Goal: Task Accomplishment & Management: Complete application form

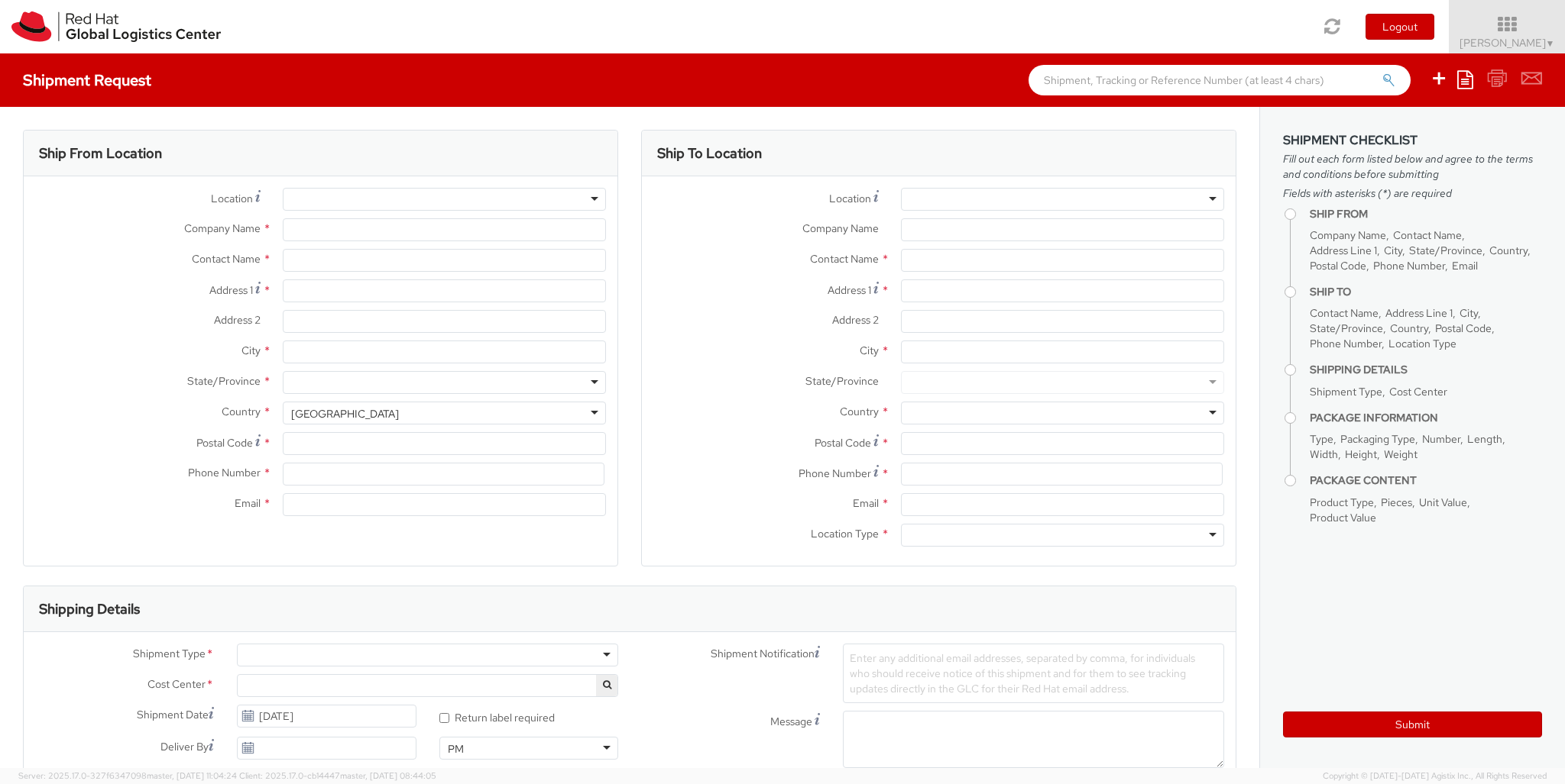
select select "850"
select select
type input "Red Hat Czech s.r.o."
type input "[PERSON_NAME]"
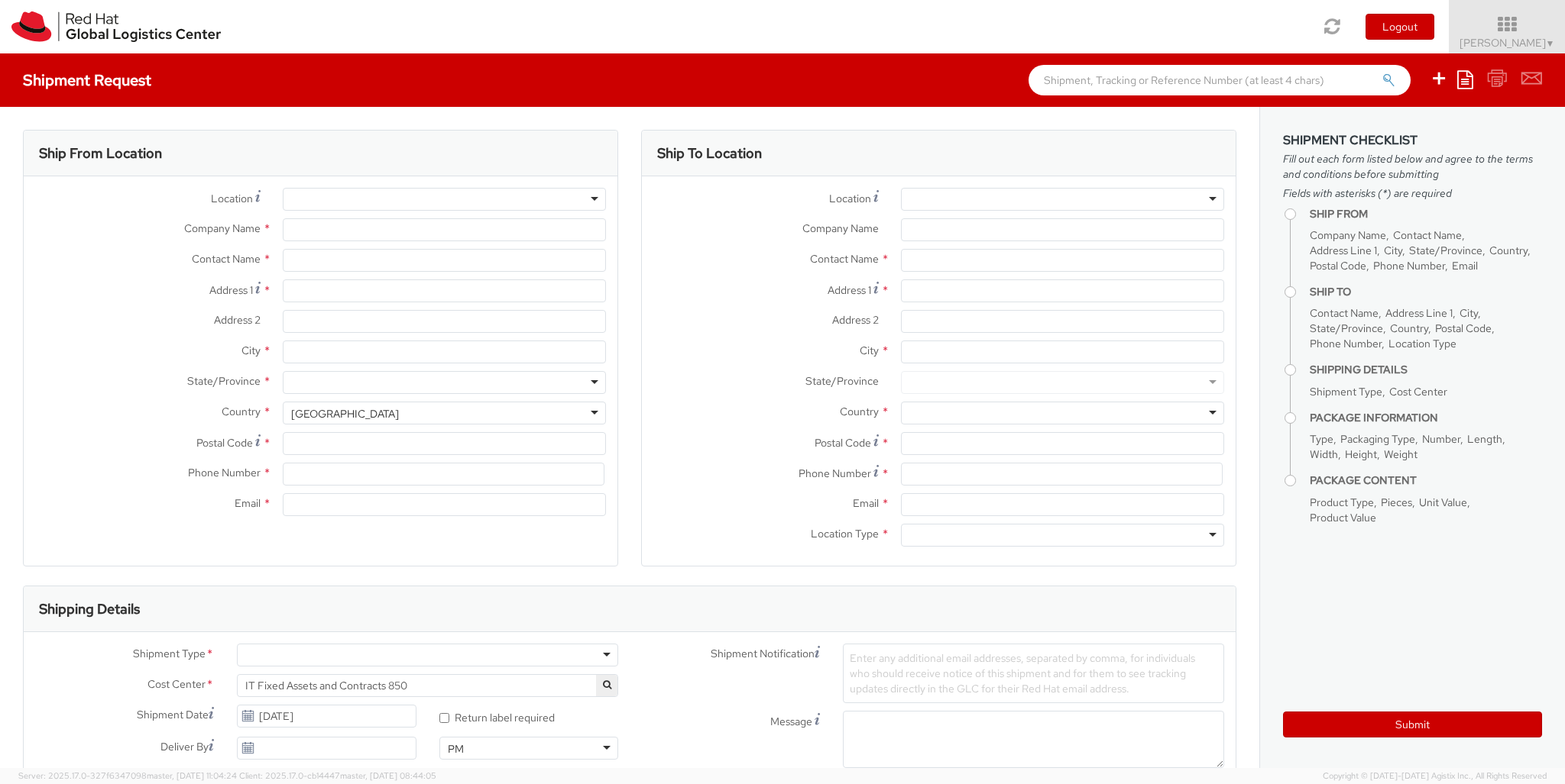
type input "Purkynova 647/111"
type input "[GEOGRAPHIC_DATA]"
type input "621 00"
type input "420 532 294 555"
type input "[EMAIL_ADDRESS][DOMAIN_NAME]"
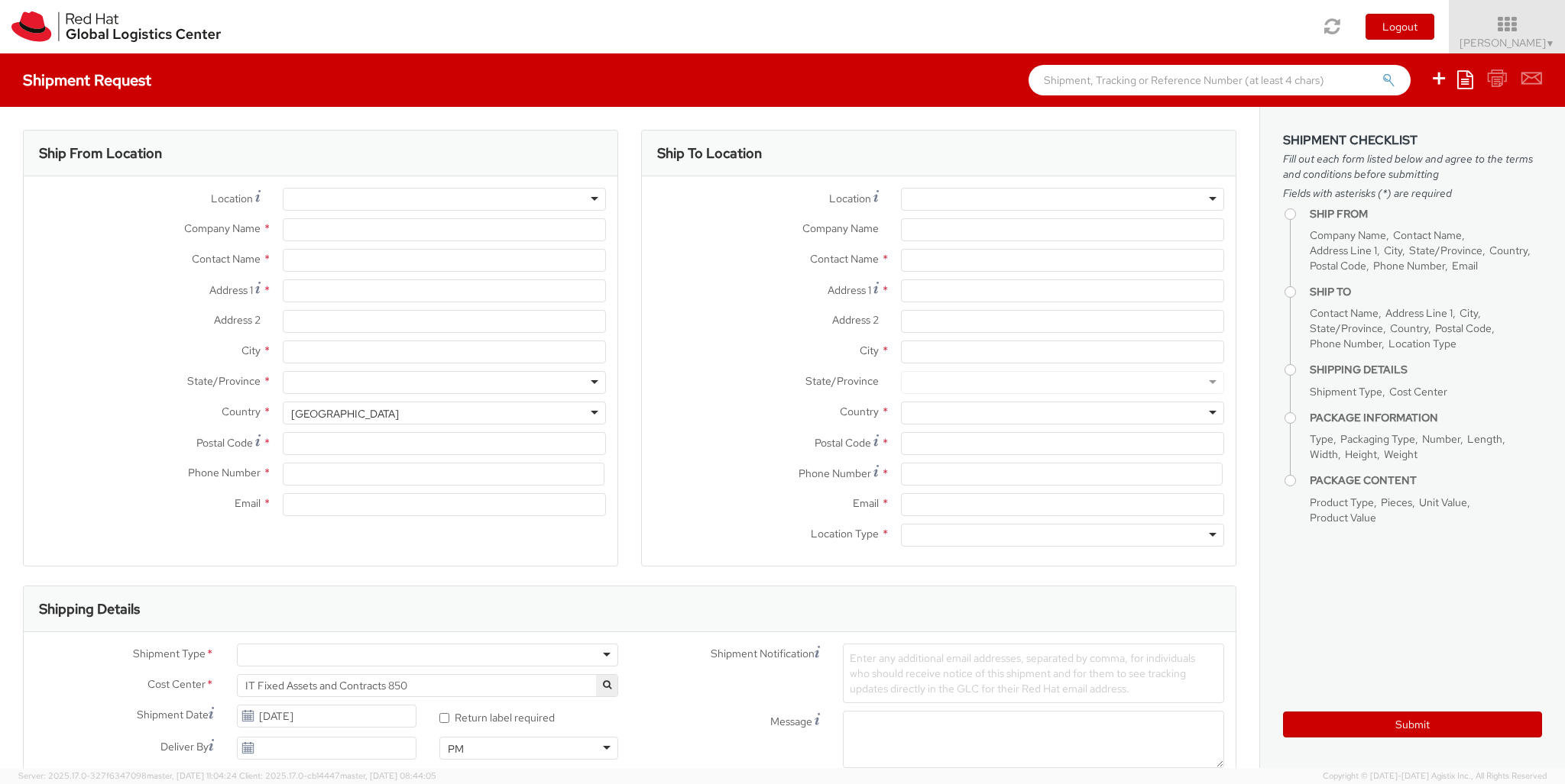
select select "CM"
select select "KGS"
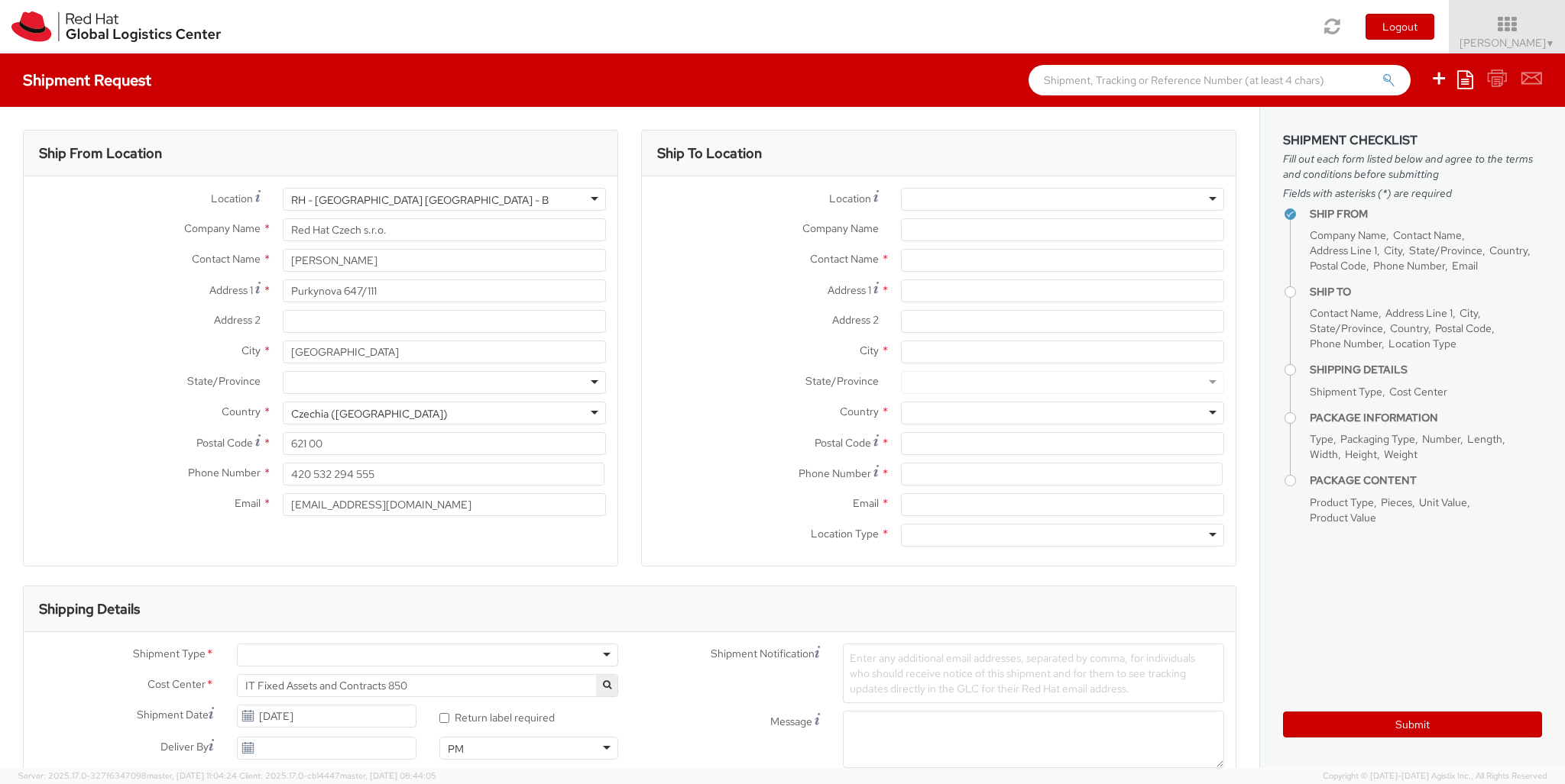
click at [1062, 199] on div at bounding box center [1062, 199] width 323 height 23
type input "[GEOGRAPHIC_DATA] - MSO"
type input "Red Hat Saudi Arabia Limited"
type input "[PERSON_NAME][GEOGRAPHIC_DATA], Area 3"
type input "Building 3.05, 3rd Floor"
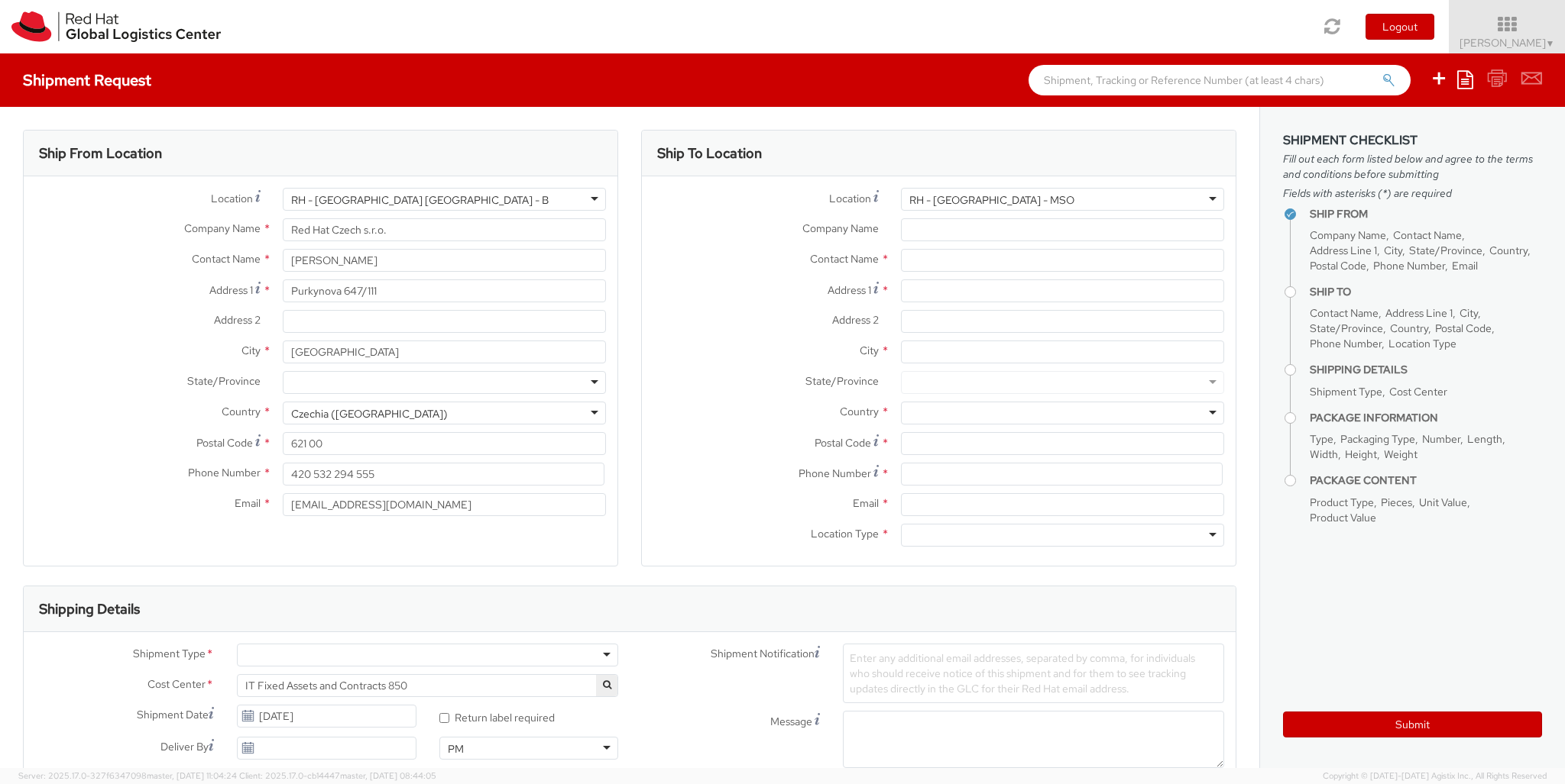
type input "RIYADH"
type input "13519"
click at [1062, 536] on div at bounding box center [1062, 536] width 323 height 23
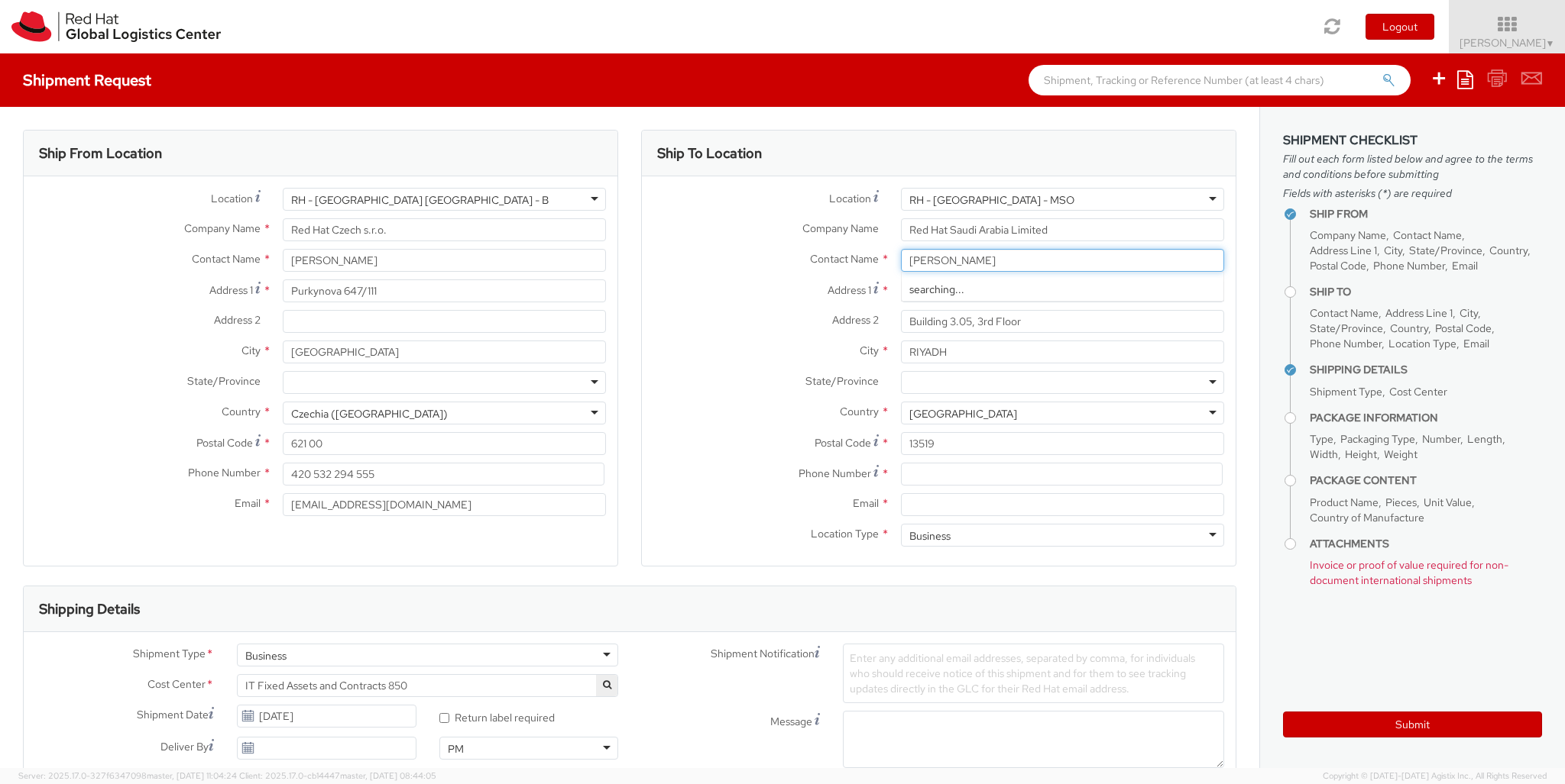
type input "[PERSON_NAME]"
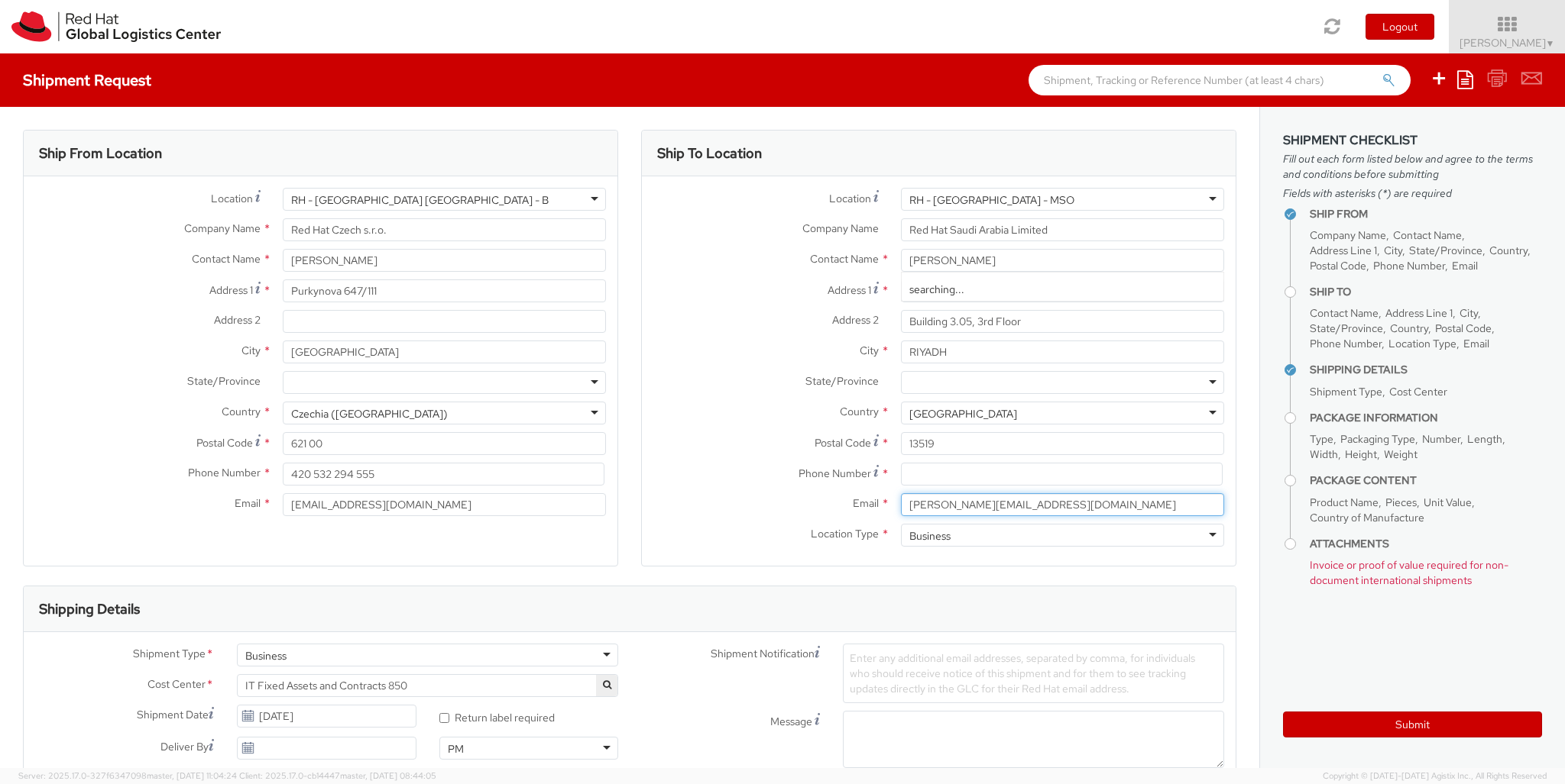
type input "[PERSON_NAME][EMAIL_ADDRESS][DOMAIN_NAME]"
type input "[PHONE_NUMBER]"
click at [427, 656] on div "Business" at bounding box center [427, 656] width 382 height 23
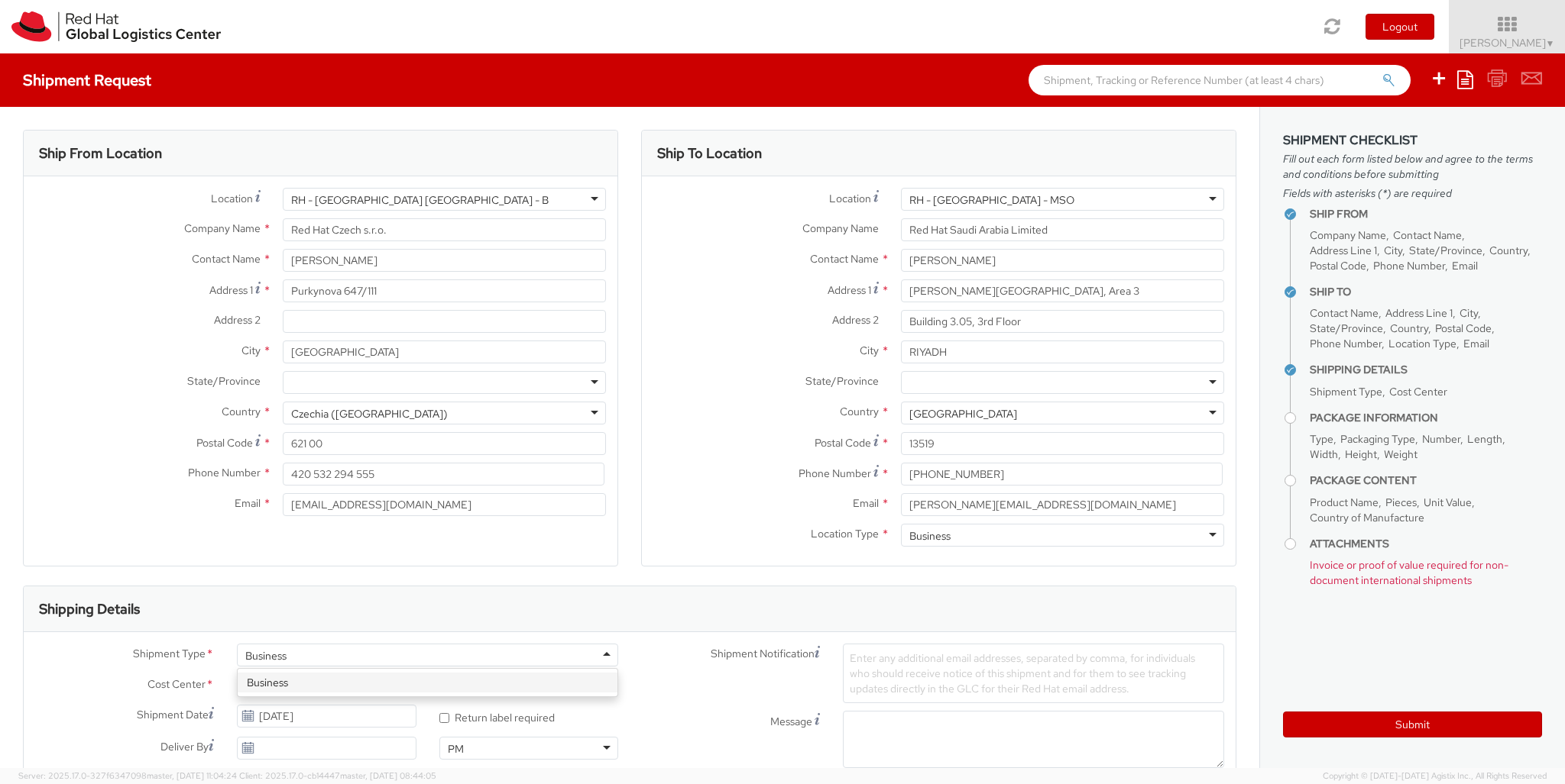
click at [907, 776] on div at bounding box center [907, 787] width 128 height 23
type input "ref"
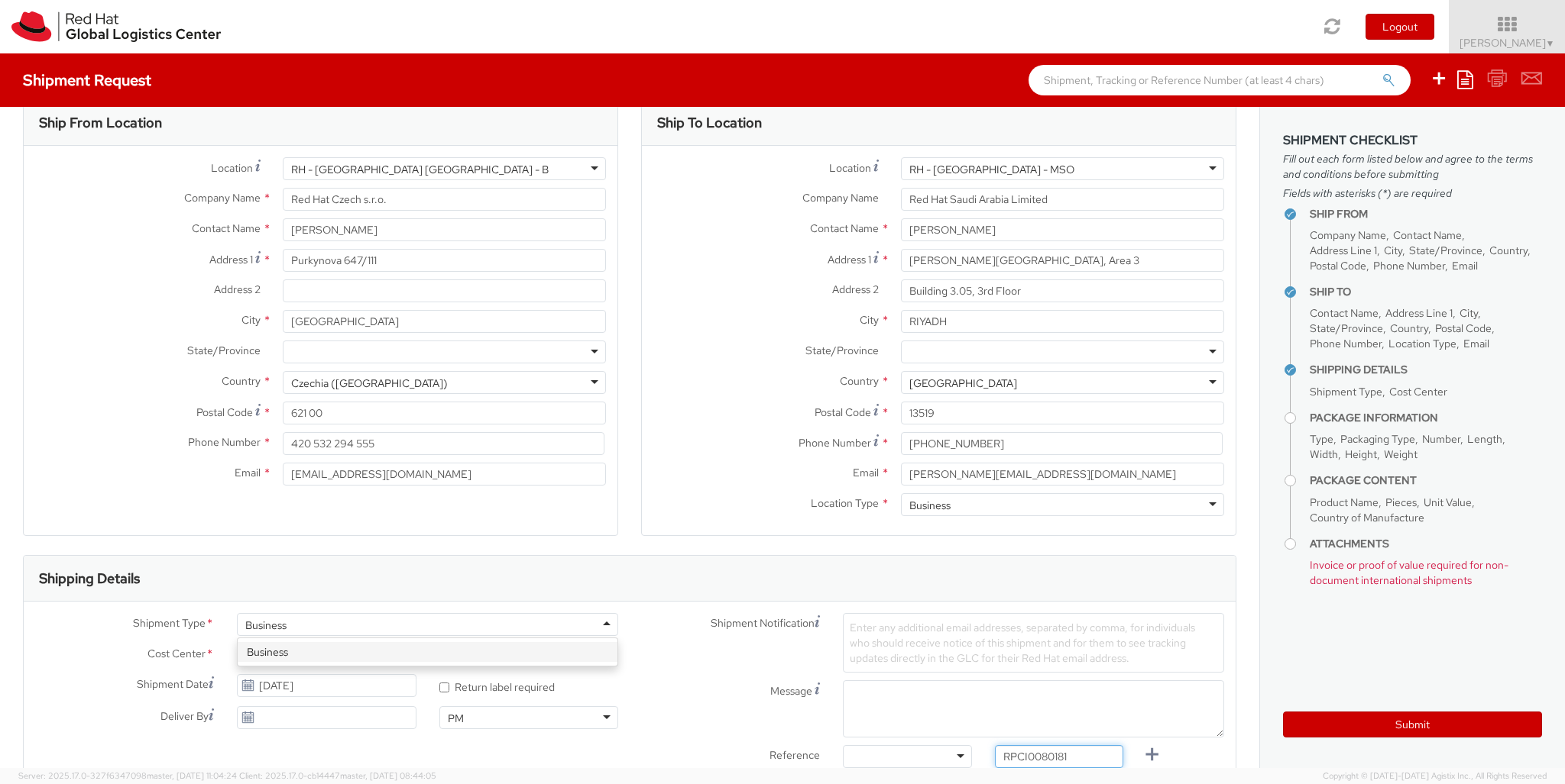
type input "RPCI0080181"
type input "[EMAIL_ADDRESS][DOMAIN_NAME]"
type input "[PERSON_NAME][EMAIL_ADDRESS][DOMAIN_NAME]"
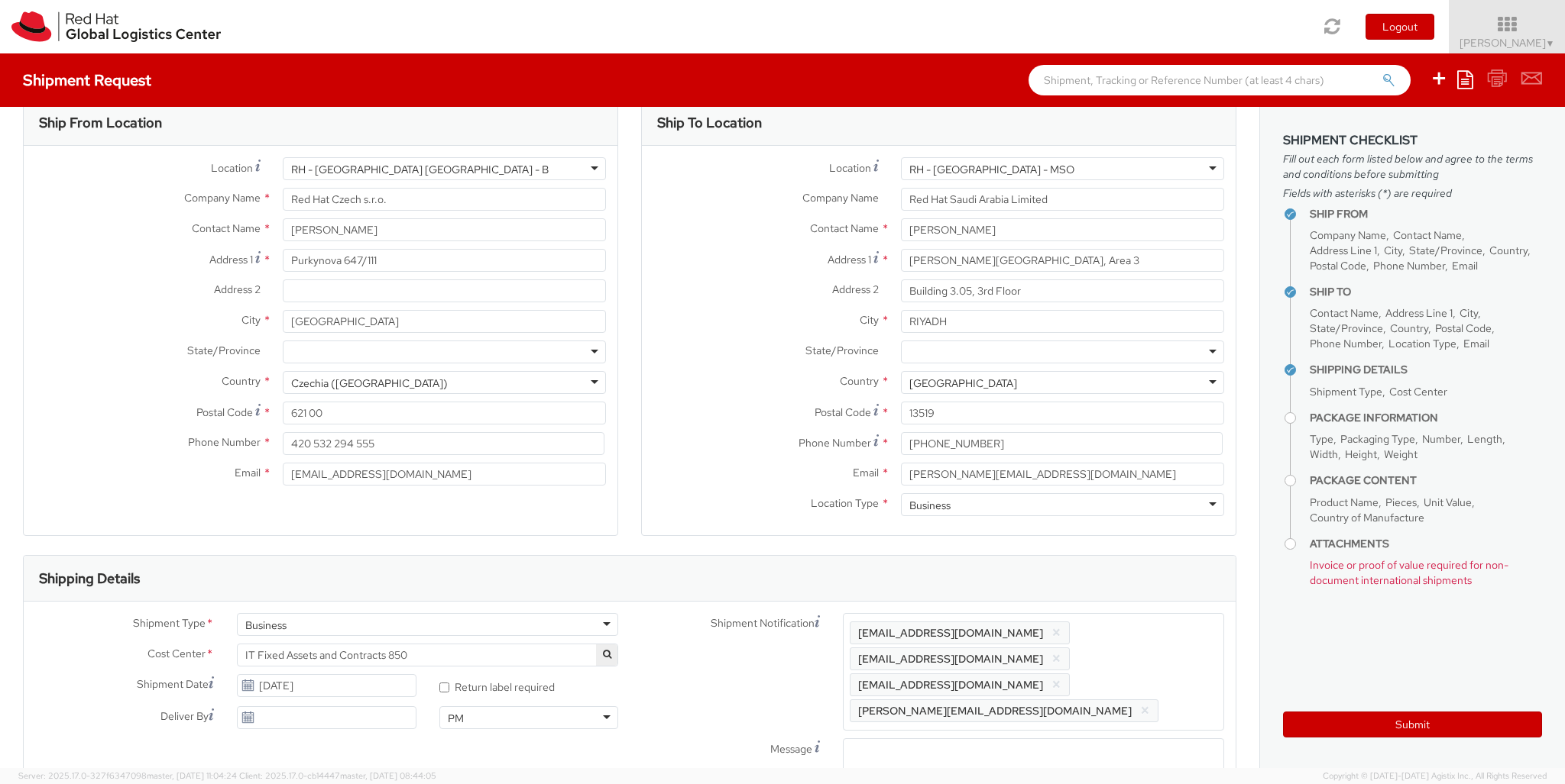
type input "lap"
select select "LAPTOP"
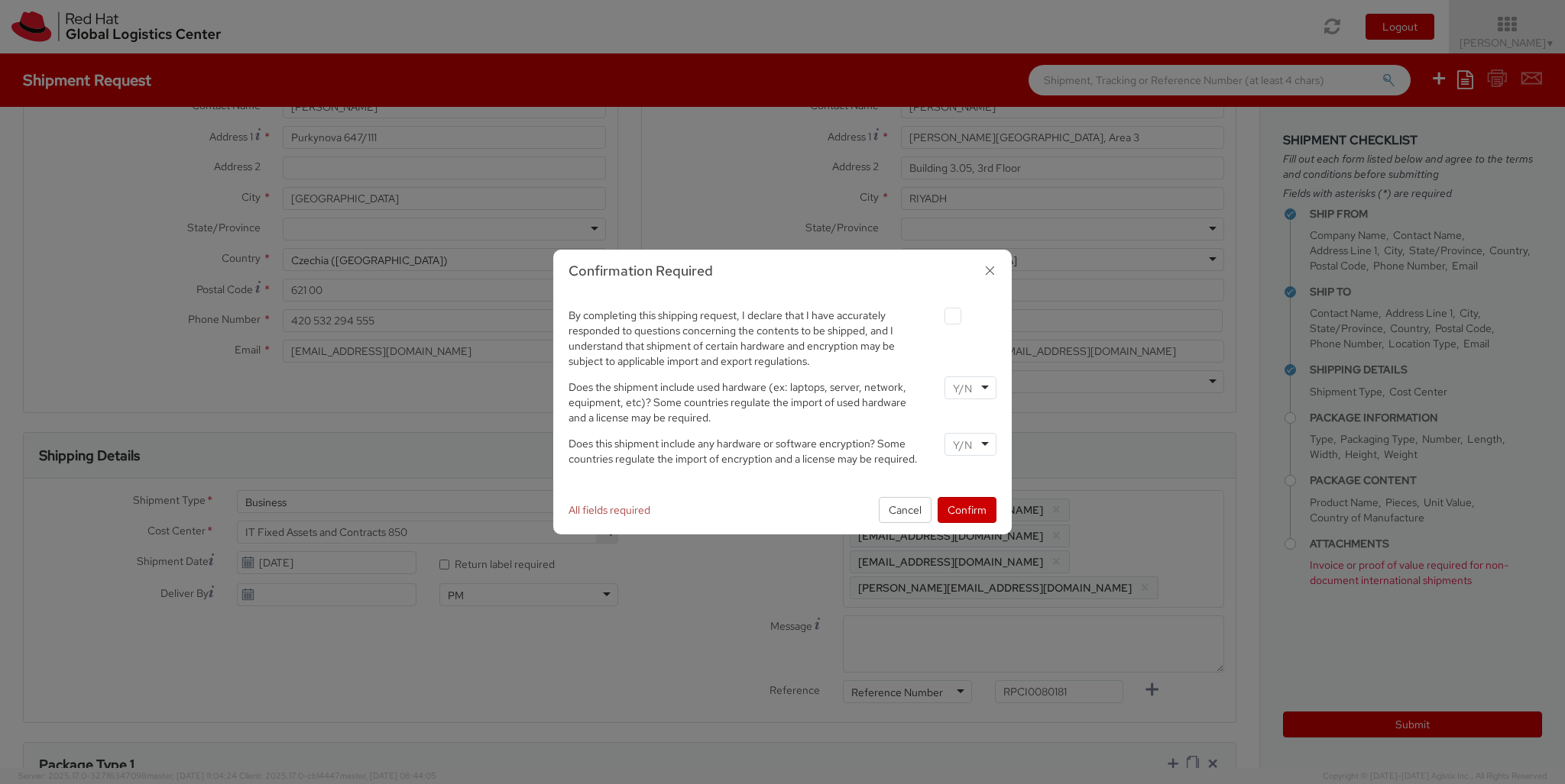
click at [952, 316] on label at bounding box center [953, 316] width 17 height 17
click at [940, 316] on input "checkbox" at bounding box center [934, 316] width 10 height 10
checkbox input "true"
click at [969, 387] on input "select-one" at bounding box center [963, 389] width 22 height 15
type input "no"
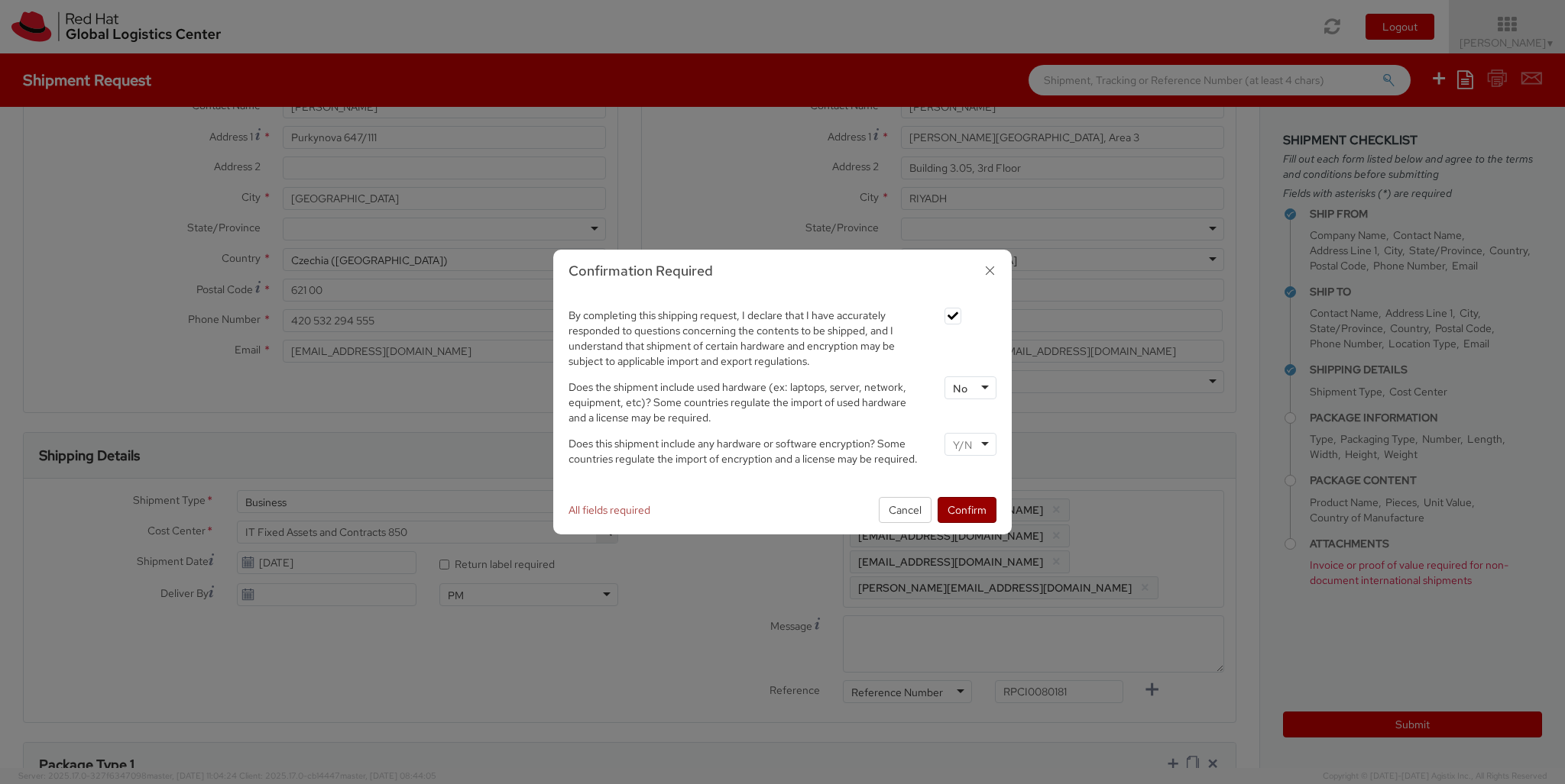
click at [969, 444] on input "select-one" at bounding box center [963, 445] width 22 height 15
click at [966, 510] on button "Confirm" at bounding box center [966, 510] width 59 height 26
type input "your"
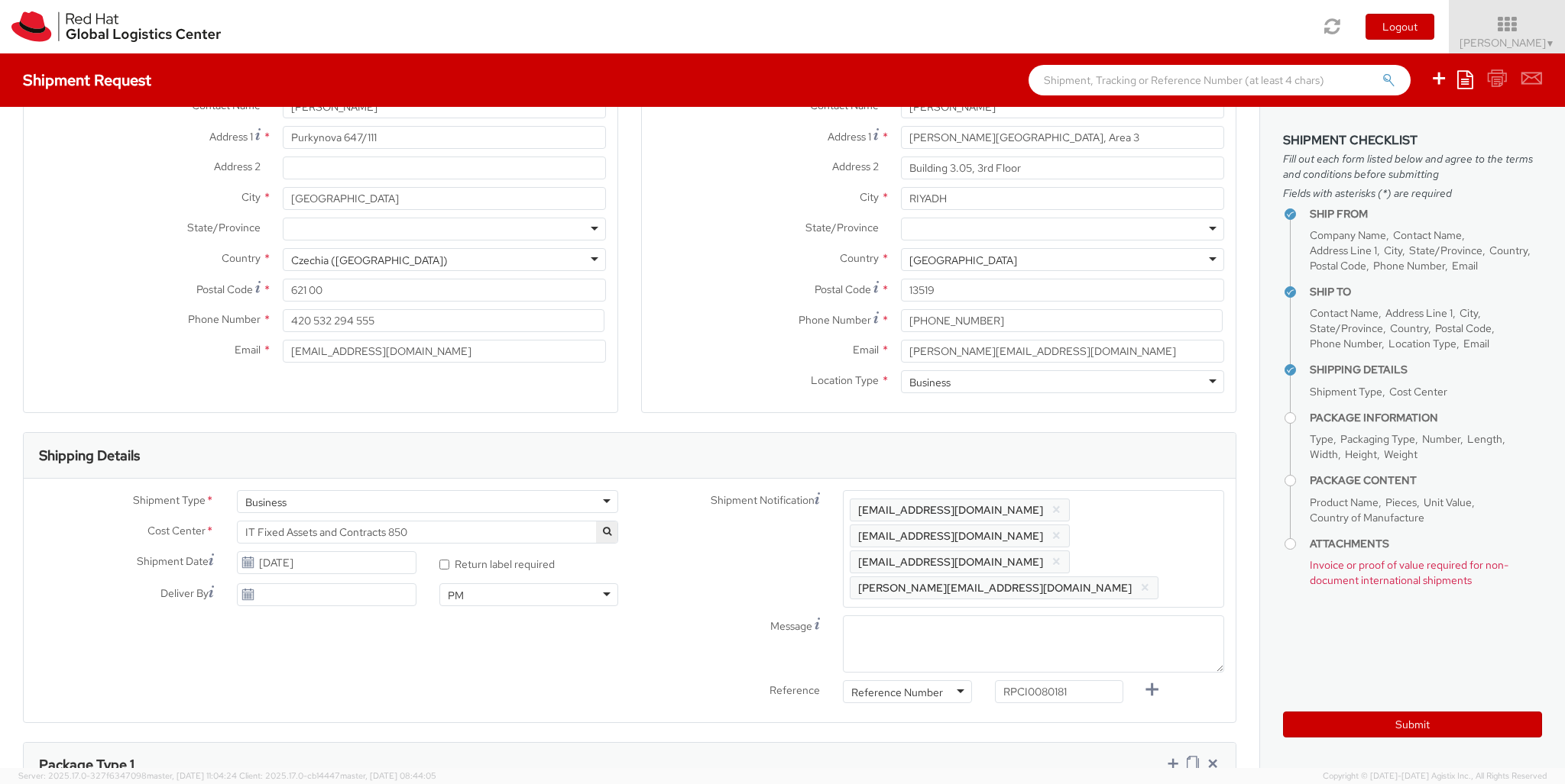
type input "1"
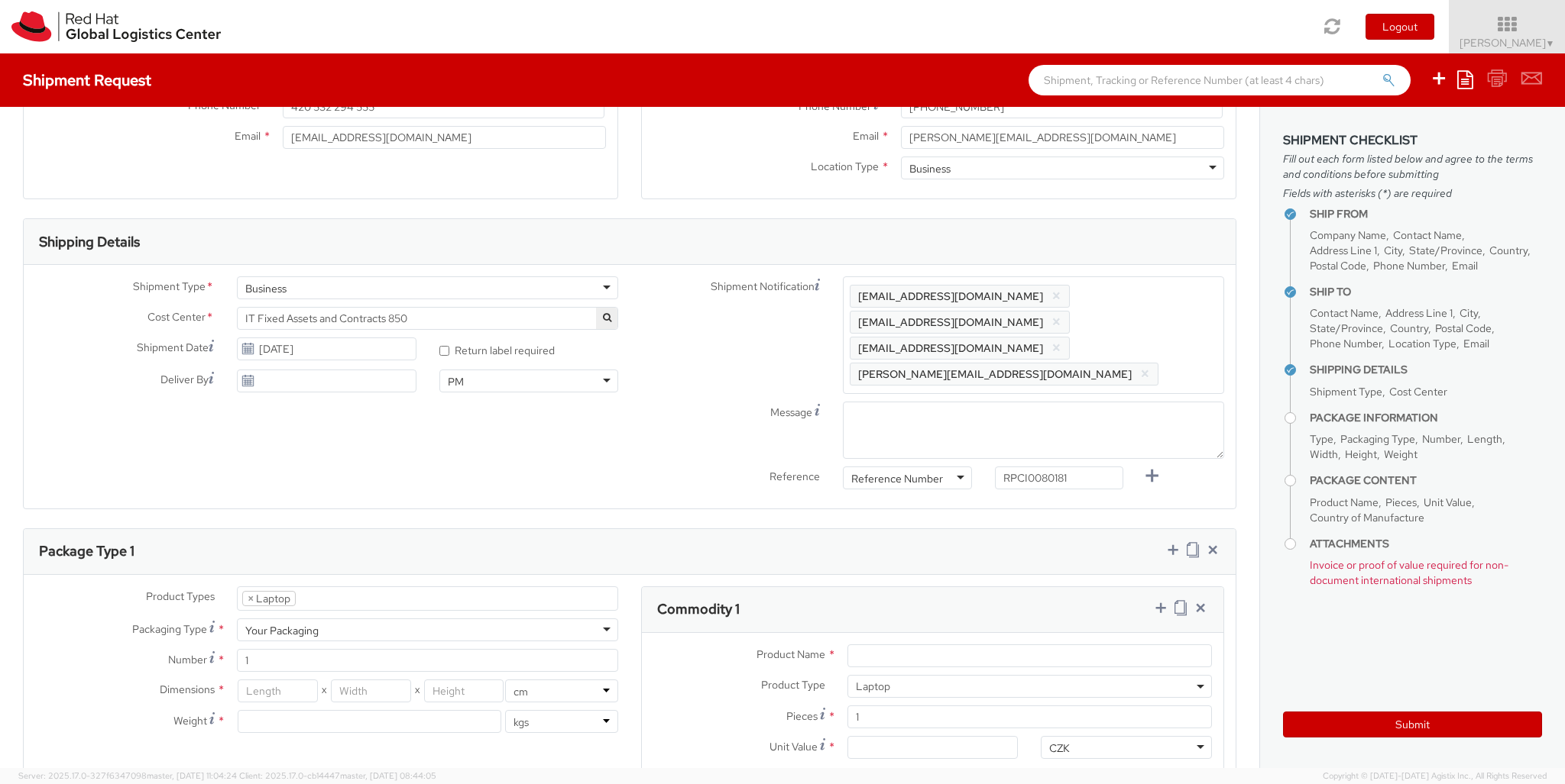
type input "[GEOGRAPHIC_DATA]"
type input "50"
type input "30"
type input "20"
type input "4"
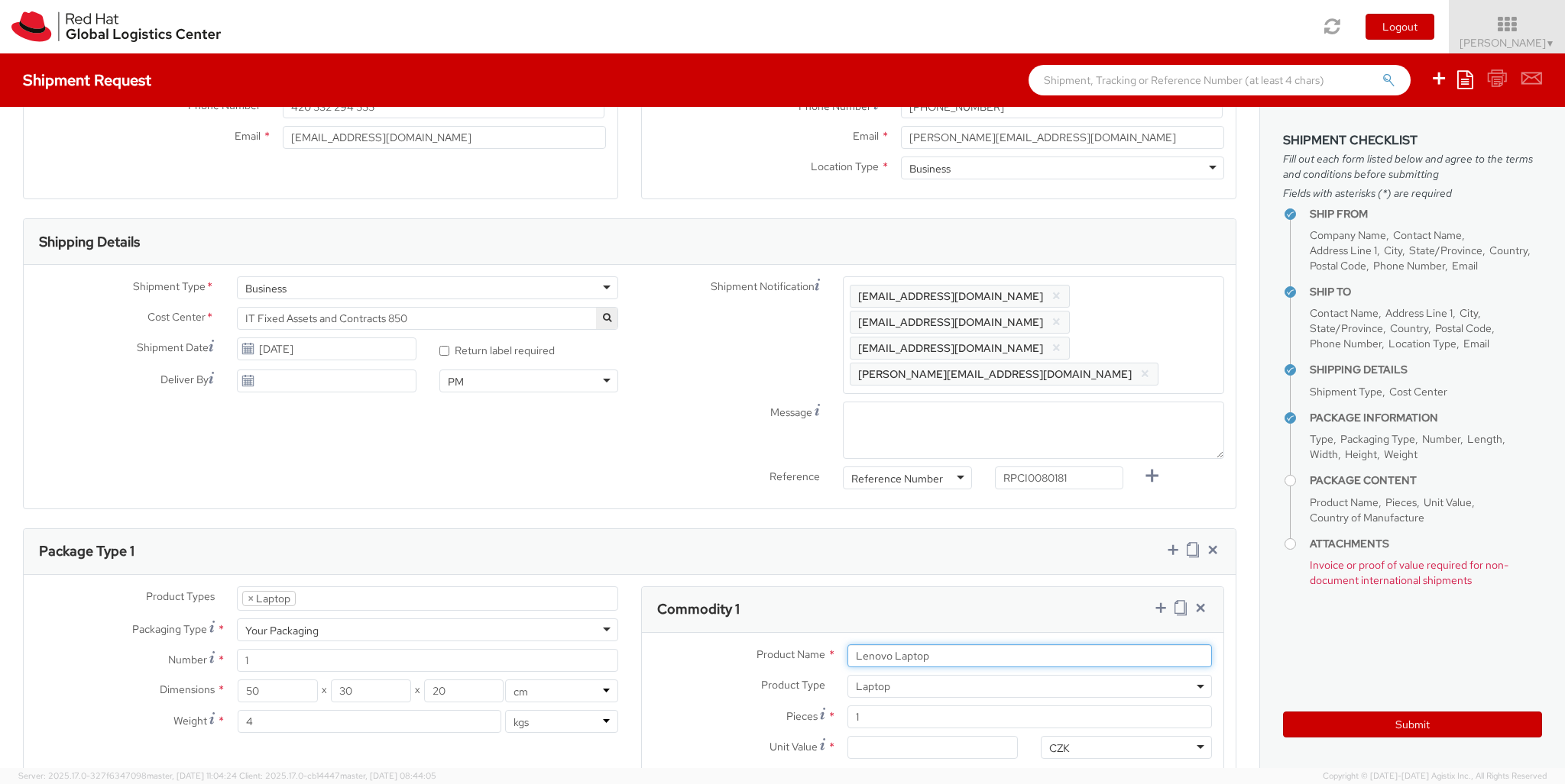
type input "Lenovo Laptop"
click at [932, 736] on input "Unit Value *" at bounding box center [933, 747] width 171 height 23
type input "1,422.71"
type input "EUR"
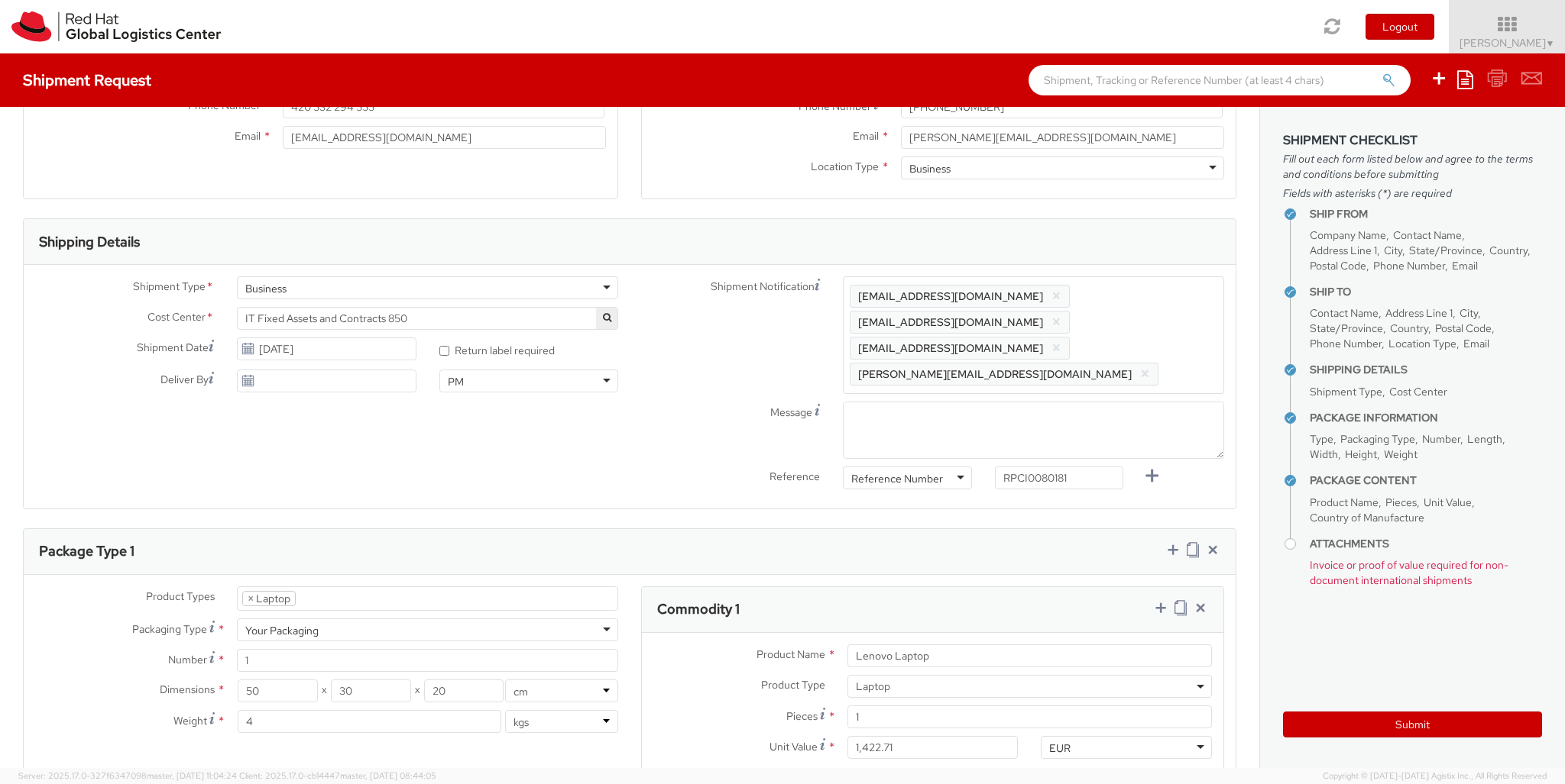
scroll to position [619, 0]
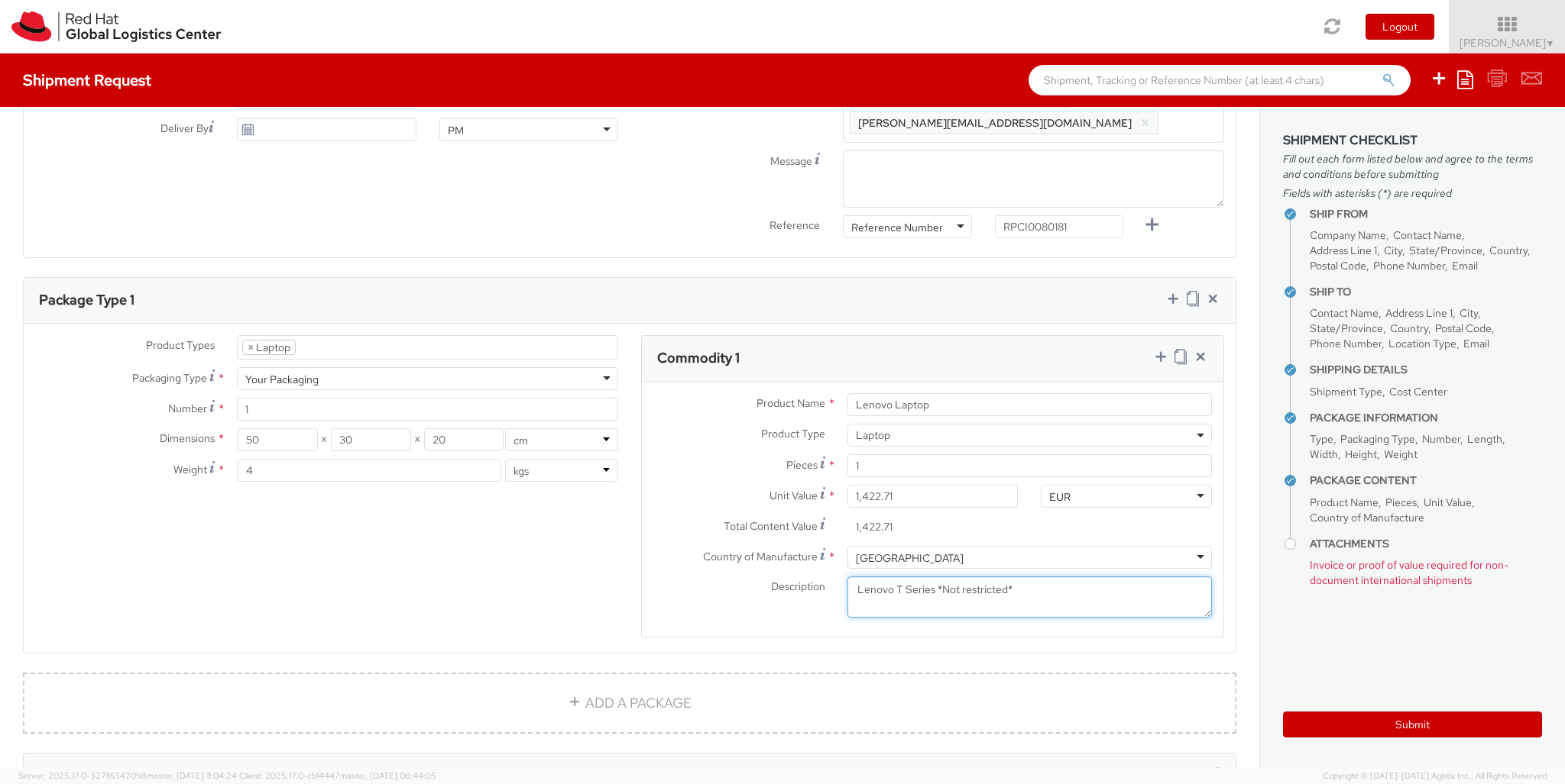
type textarea "Lenovo T Series *Not restricted*"
click at [1160, 349] on icon at bounding box center [1161, 357] width 15 height 15
select select "DOC_STATION"
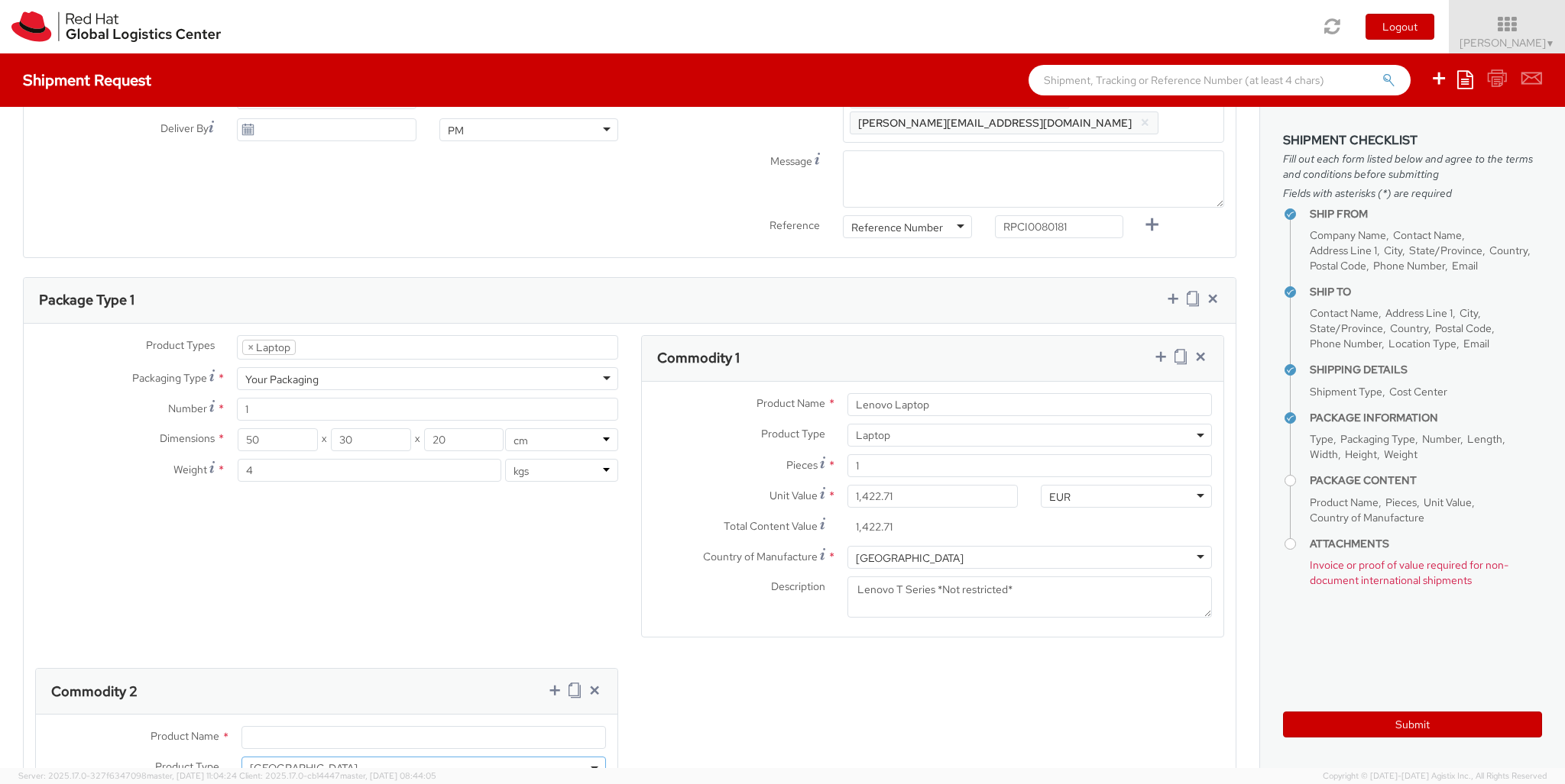
type input "200.00"
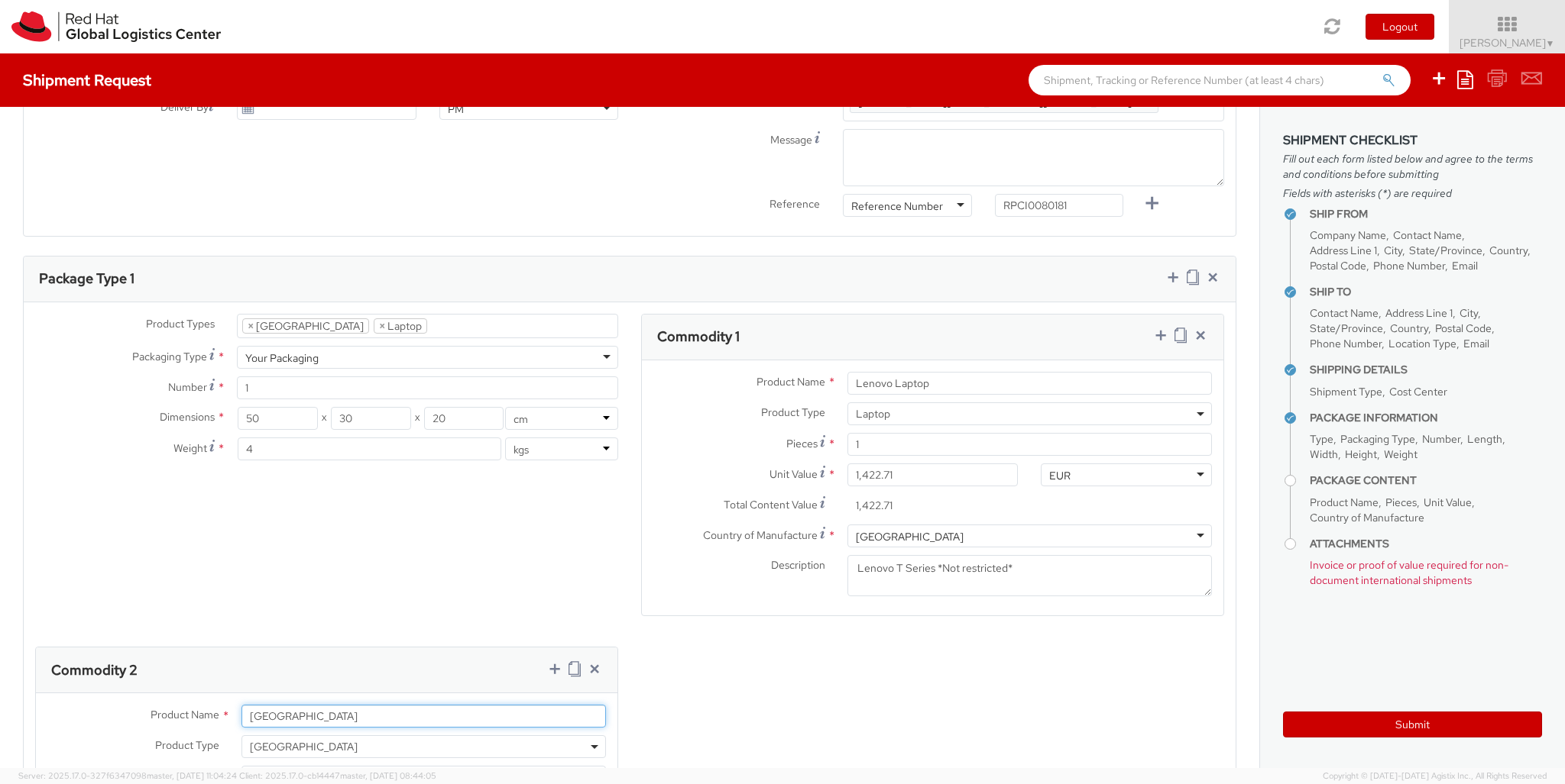
type input "[GEOGRAPHIC_DATA]"
type textarea "Lenovo Thunderbolt 4 Dock"
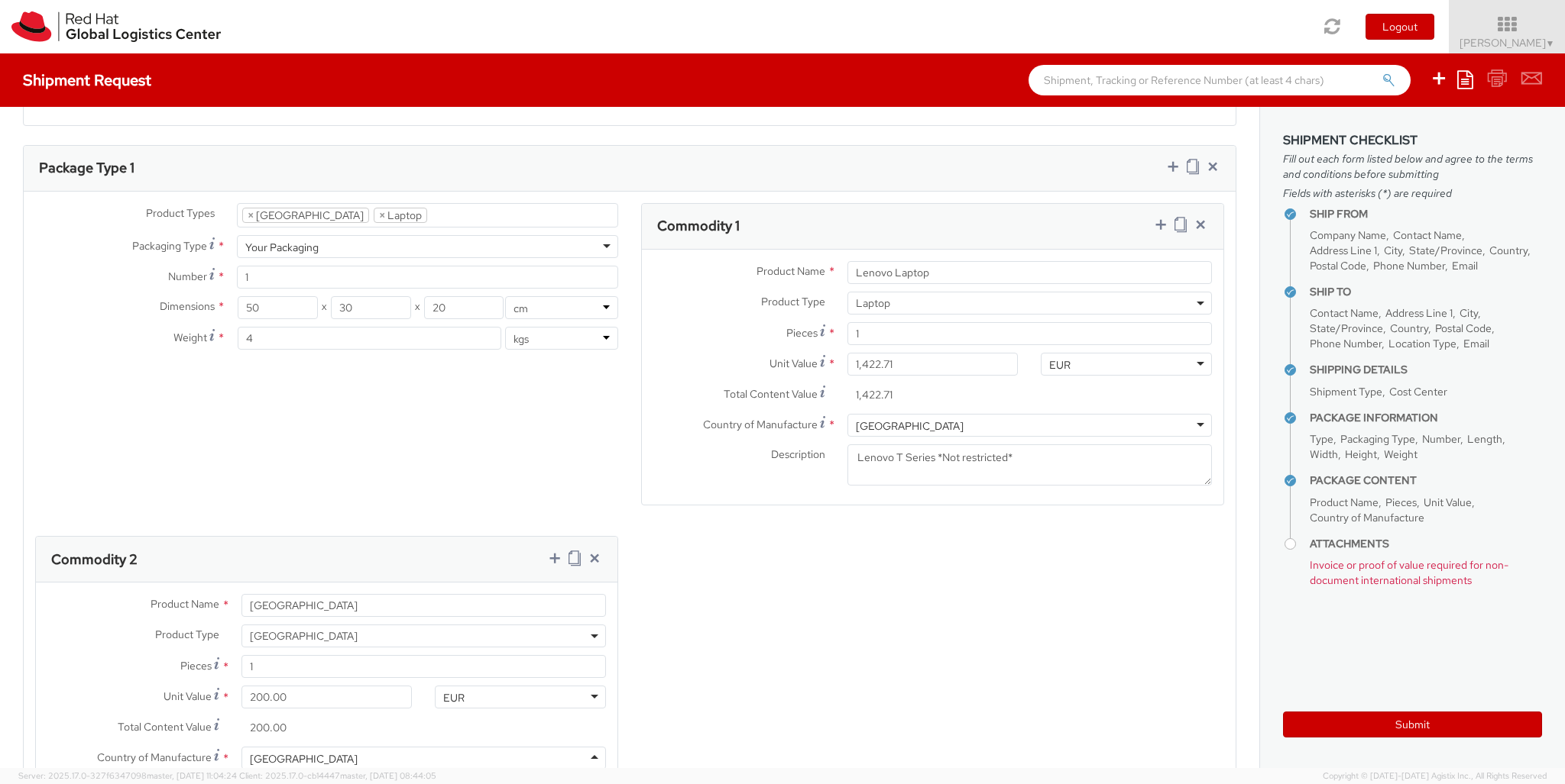
scroll to position [713, 0]
click at [784, 598] on div "Product Types * Documents Docking Station Laptop Monitor Other Hardware Server …" at bounding box center [629, 531] width 1212 height 656
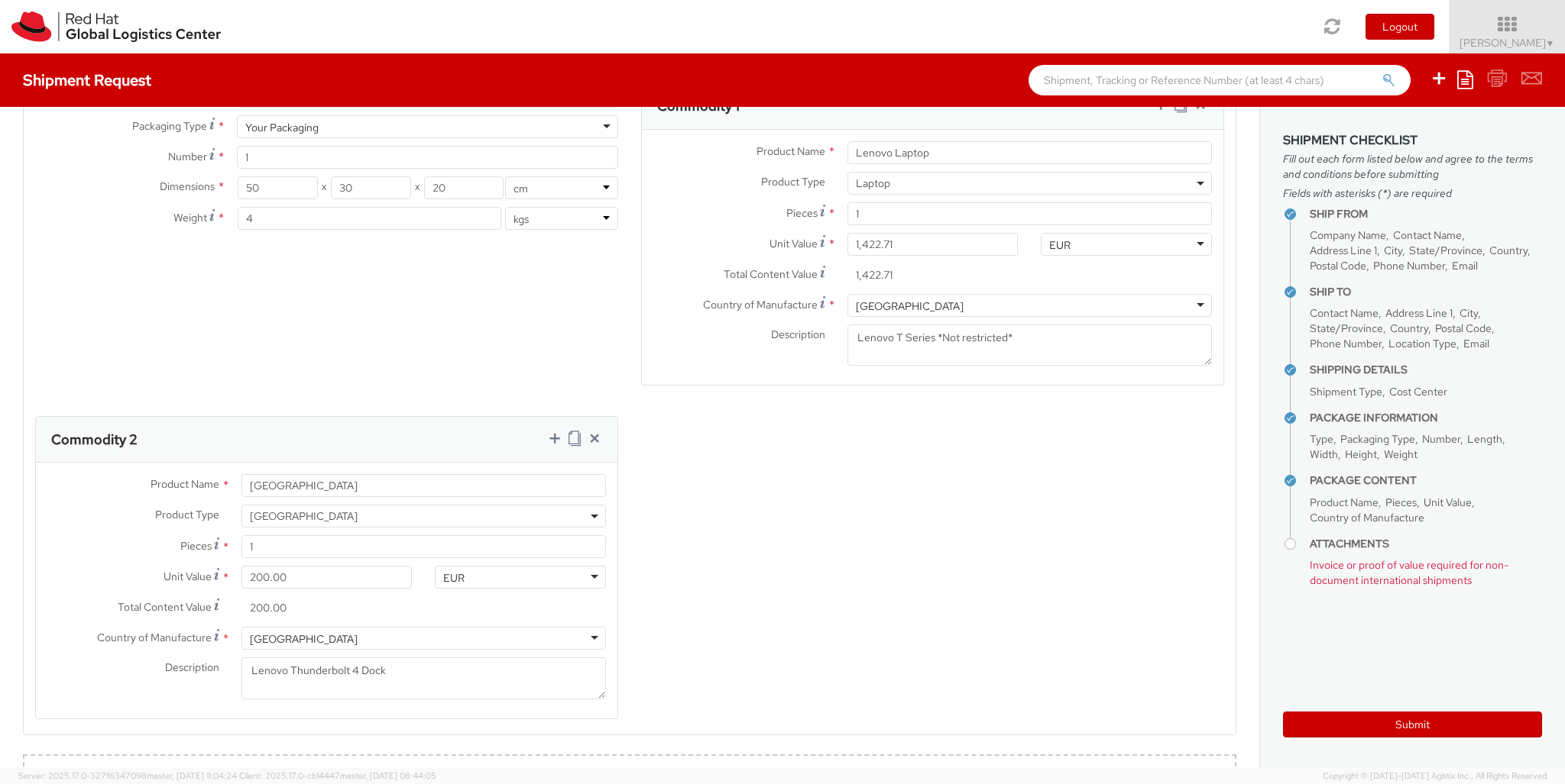
scroll to position [1159, 0]
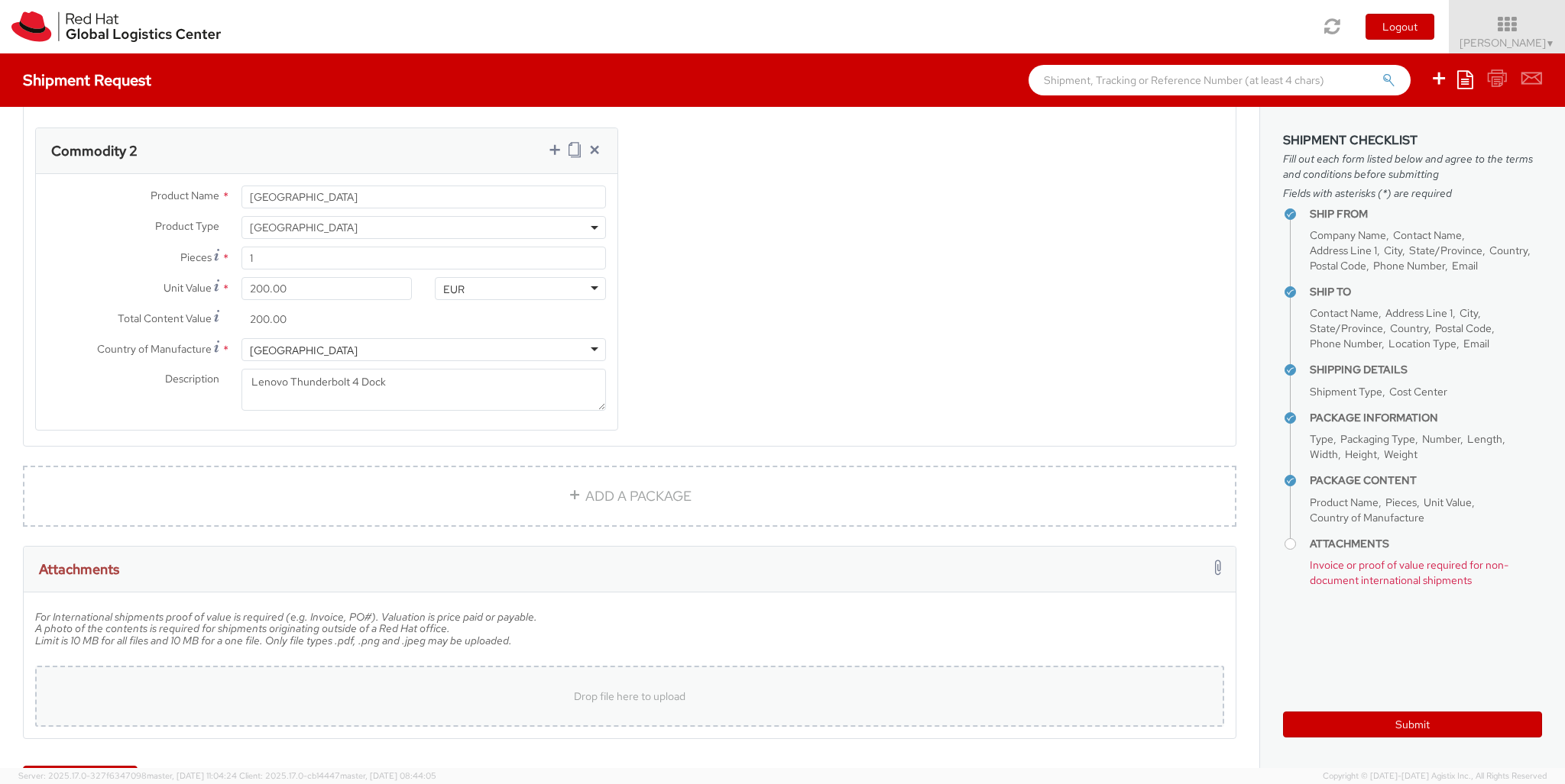
click at [723, 666] on div "Drop file here to upload" at bounding box center [629, 697] width 1189 height 61
type input "C:\fakepath\20250820104408828_13FEA33C.pdf"
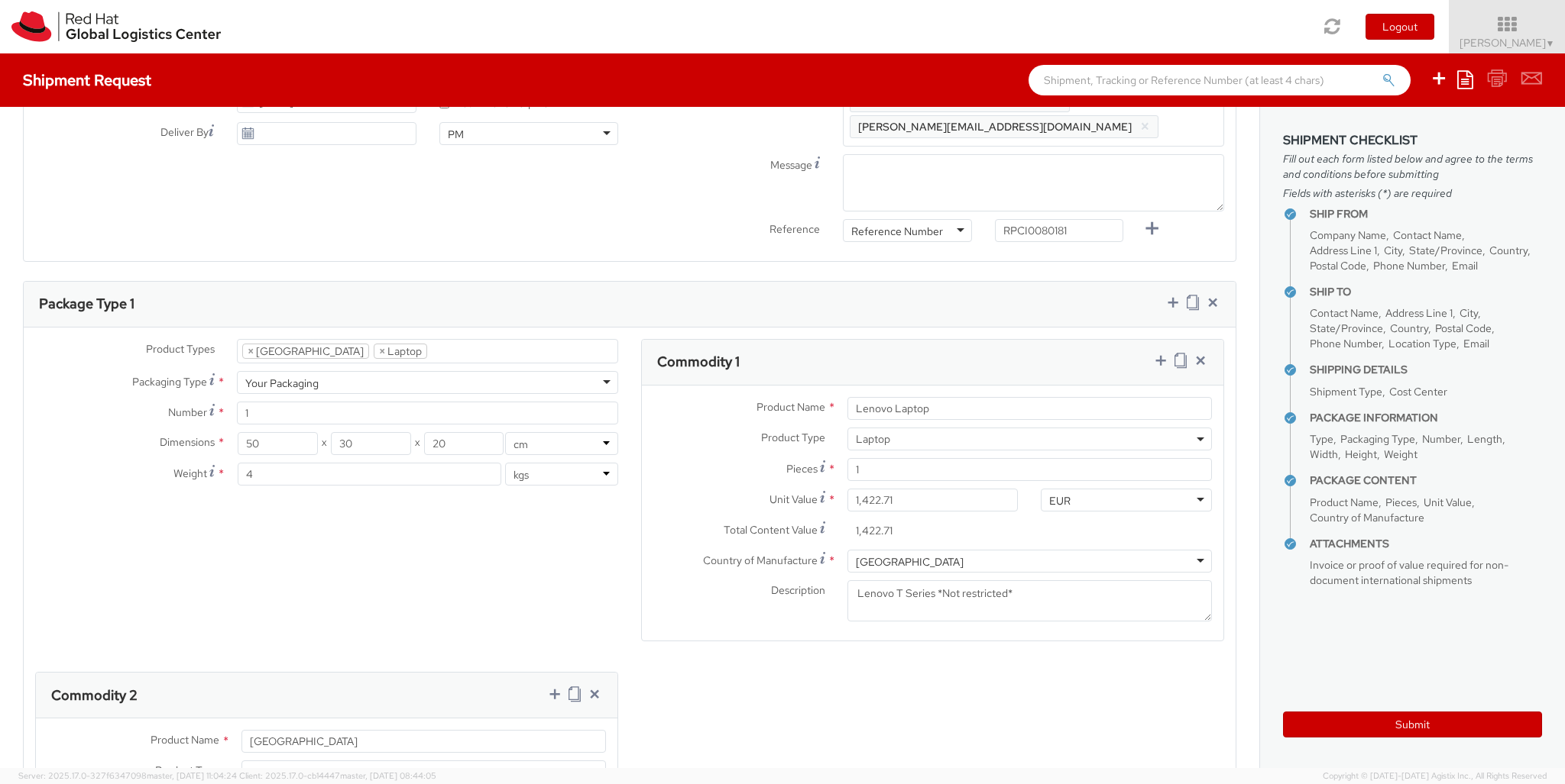
scroll to position [550, 0]
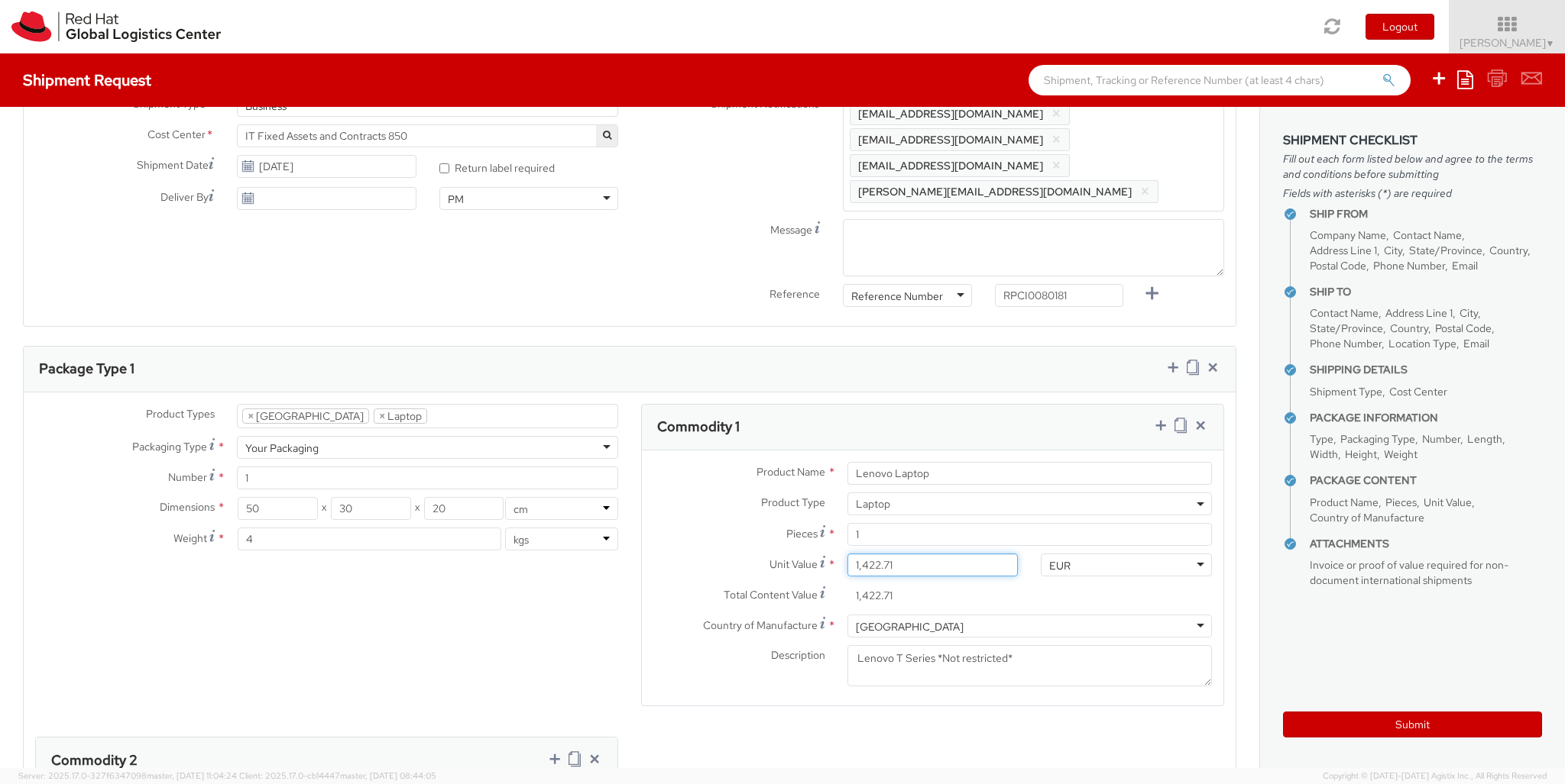
drag, startPoint x: 963, startPoint y: 520, endPoint x: 735, endPoint y: 488, distance: 230.2
click at [847, 554] on input "1,422.71" at bounding box center [933, 565] width 171 height 23
paste input "187.06"
type input "1,187.06"
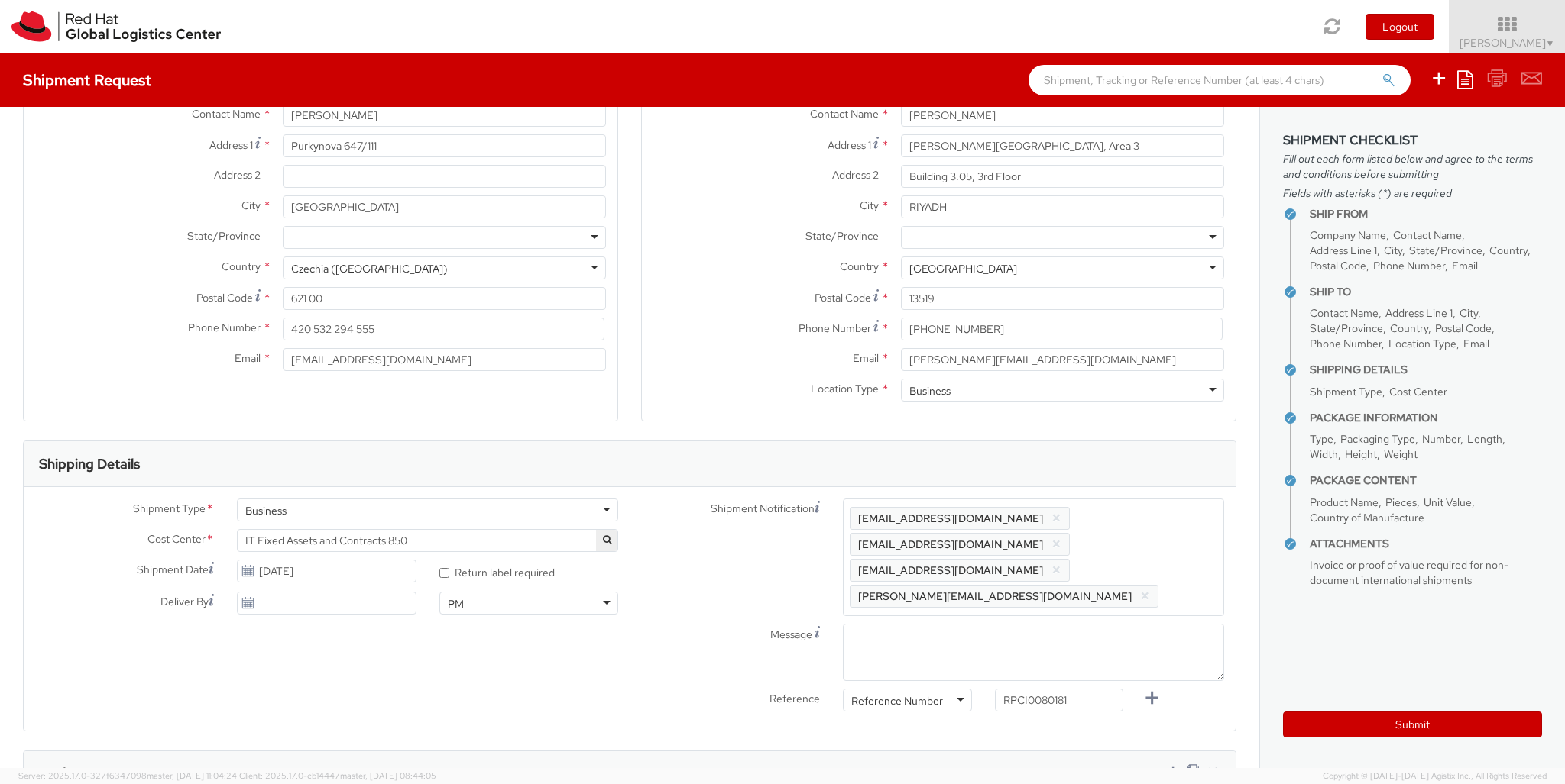
scroll to position [348, 0]
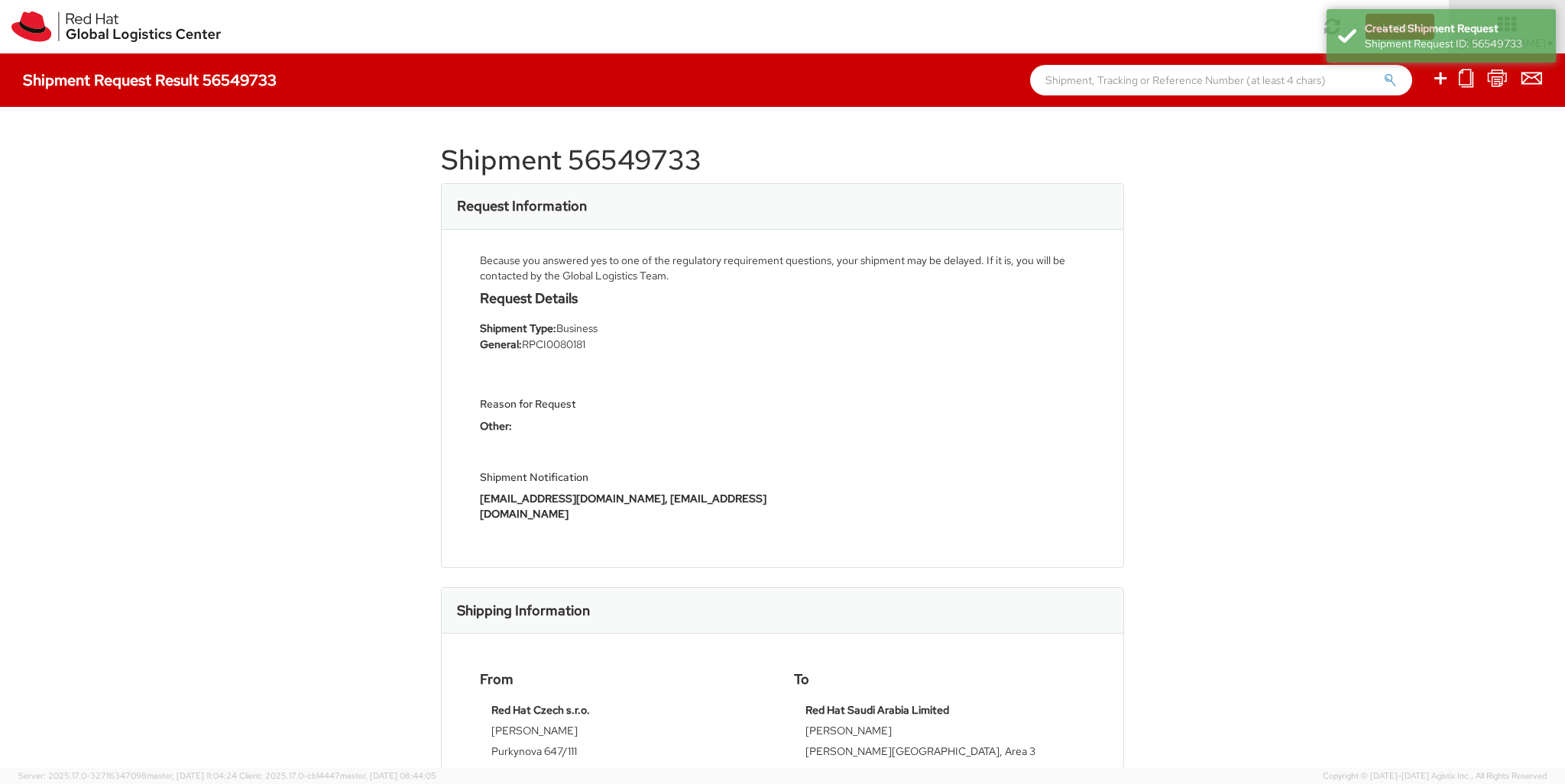
click at [1441, 80] on icon at bounding box center [1440, 78] width 18 height 19
select select
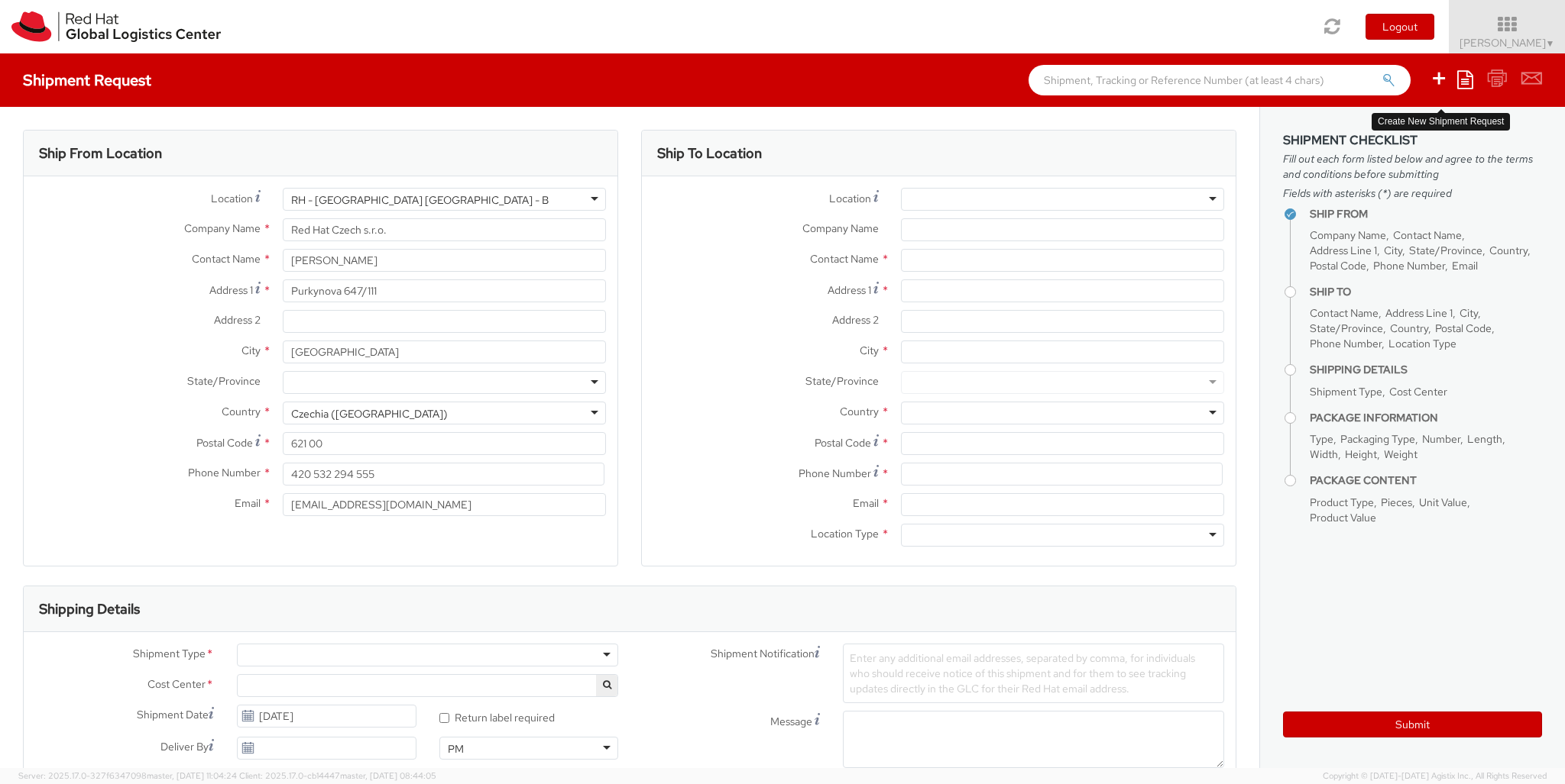
select select "850"
click at [1062, 199] on div at bounding box center [1062, 199] width 323 height 23
type input "[GEOGRAPHIC_DATA] - MSO"
type input "Red Hat Limited"
type input "One, [GEOGRAPHIC_DATA], [GEOGRAPHIC_DATA]"
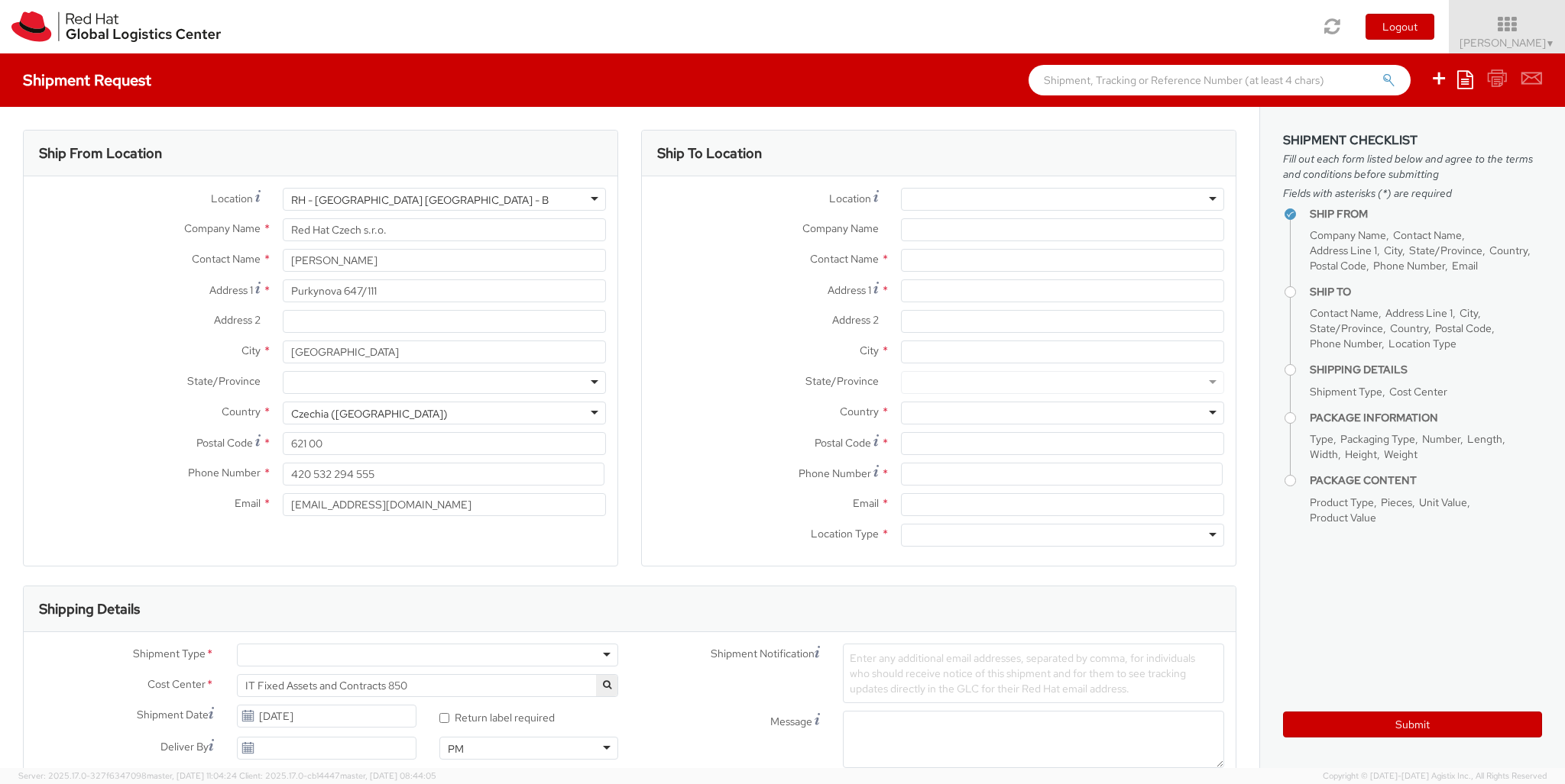
type input "Red Hat Suite 05-102"
type input "[GEOGRAPHIC_DATA]"
type input "D02 EF64"
click at [1062, 536] on div at bounding box center [1062, 536] width 323 height 23
type input "b"
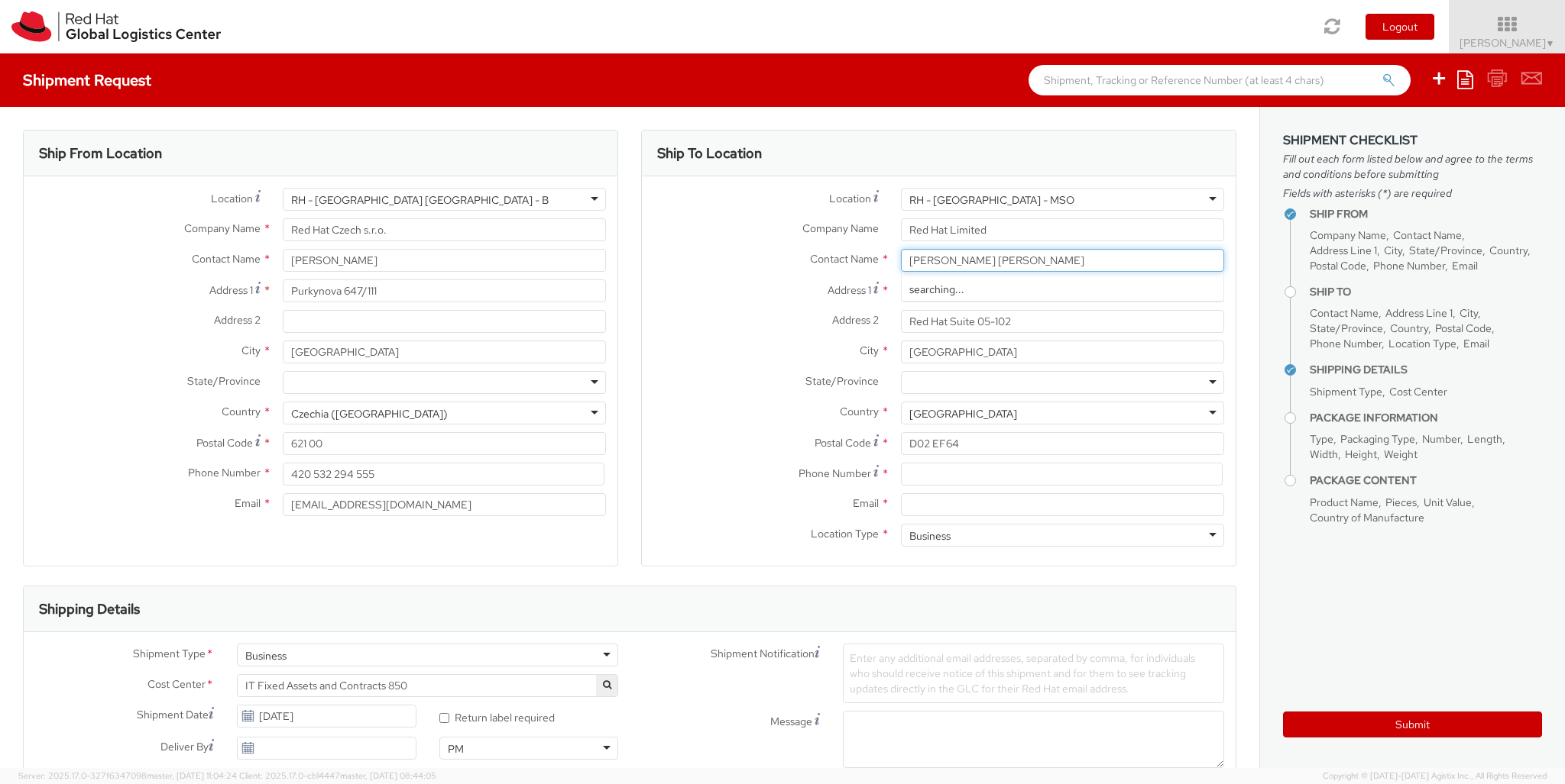
type input "[PERSON_NAME] [PERSON_NAME]"
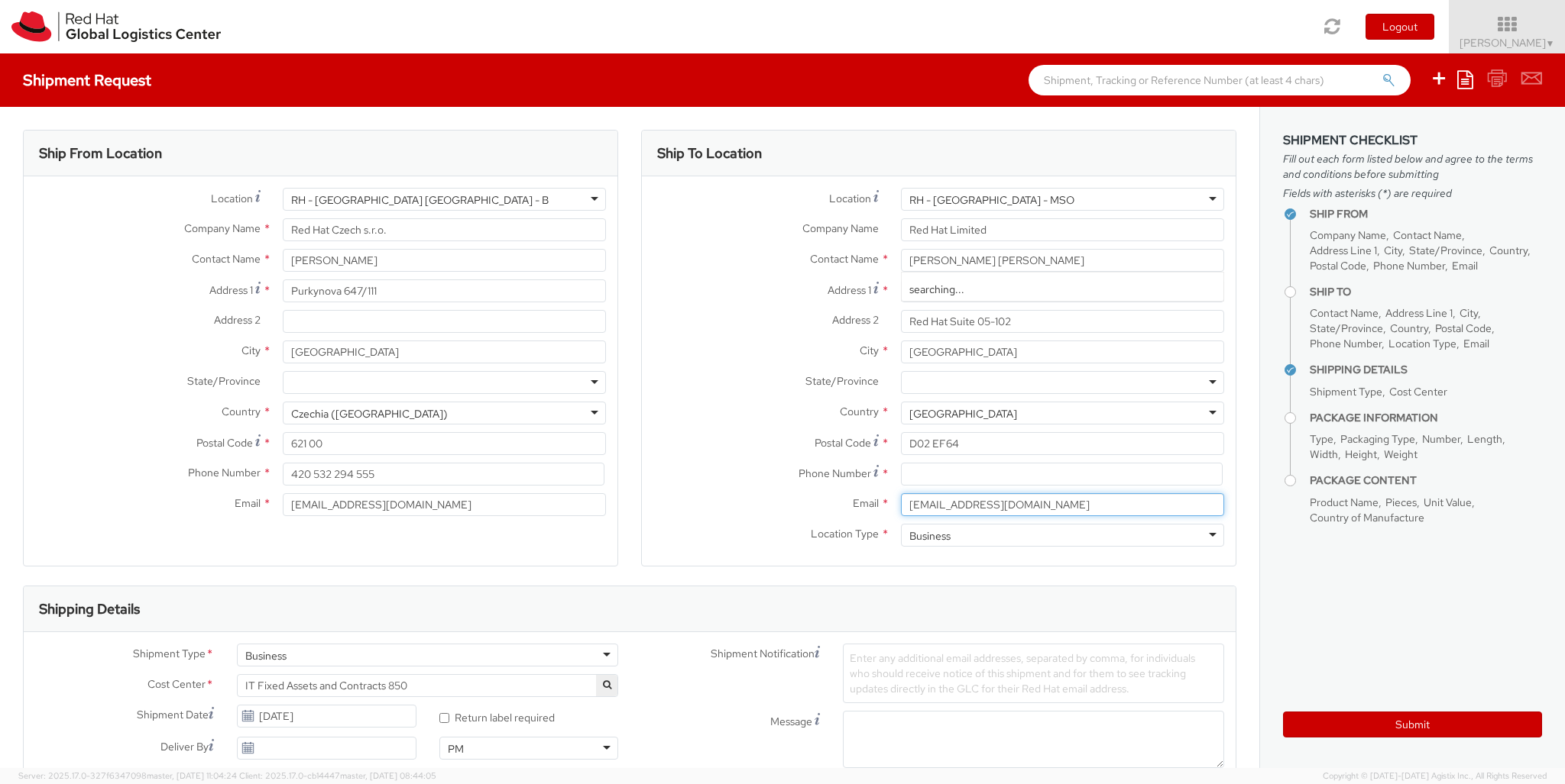
type input "[EMAIL_ADDRESS][DOMAIN_NAME]"
type input "[PHONE_NUMBER]"
click at [427, 656] on div "Business" at bounding box center [427, 656] width 382 height 23
click at [907, 776] on div at bounding box center [907, 787] width 128 height 23
type input "ref"
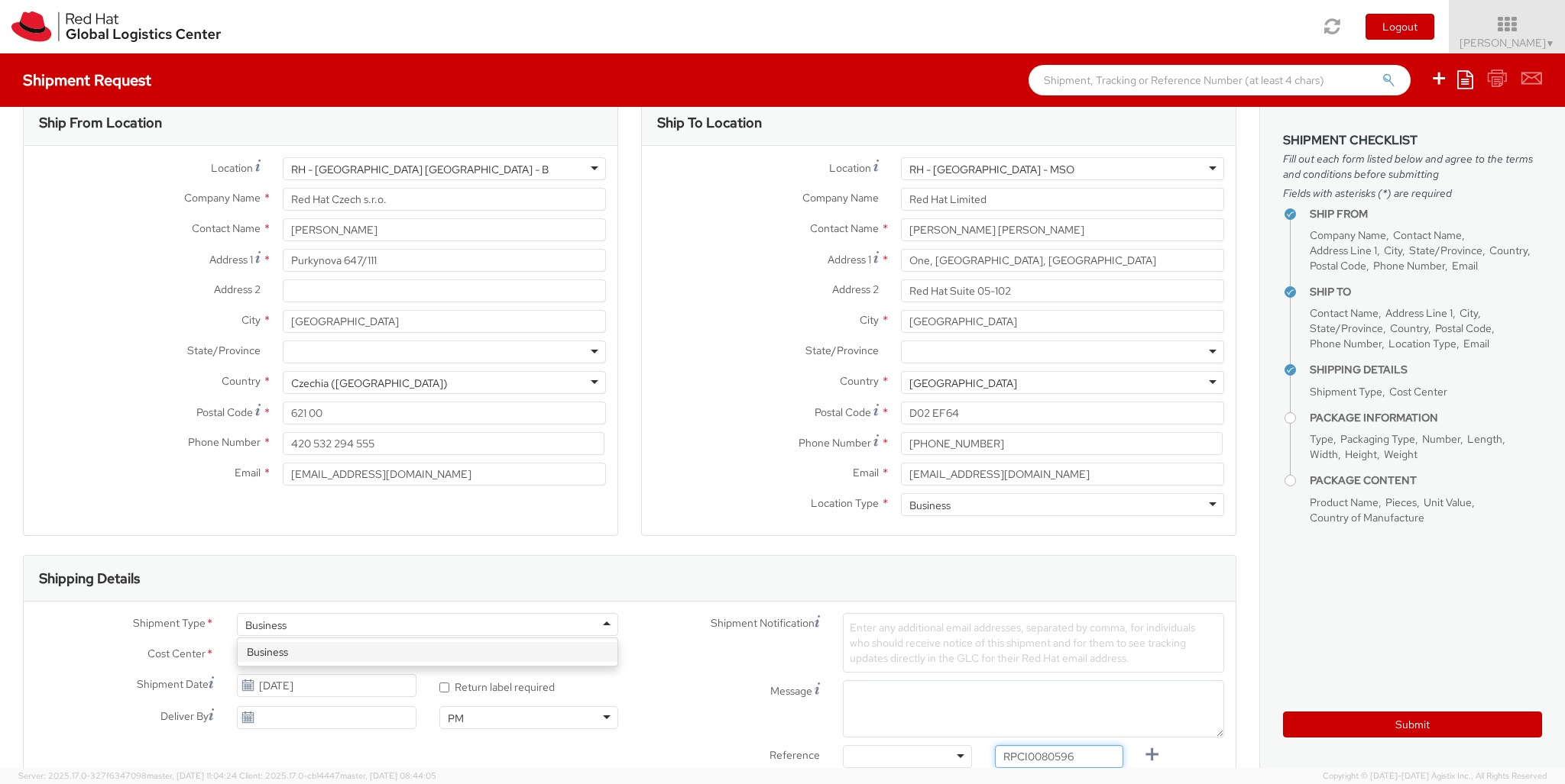
type input "RPCI0080596"
type input "[EMAIL_ADDRESS][DOMAIN_NAME]"
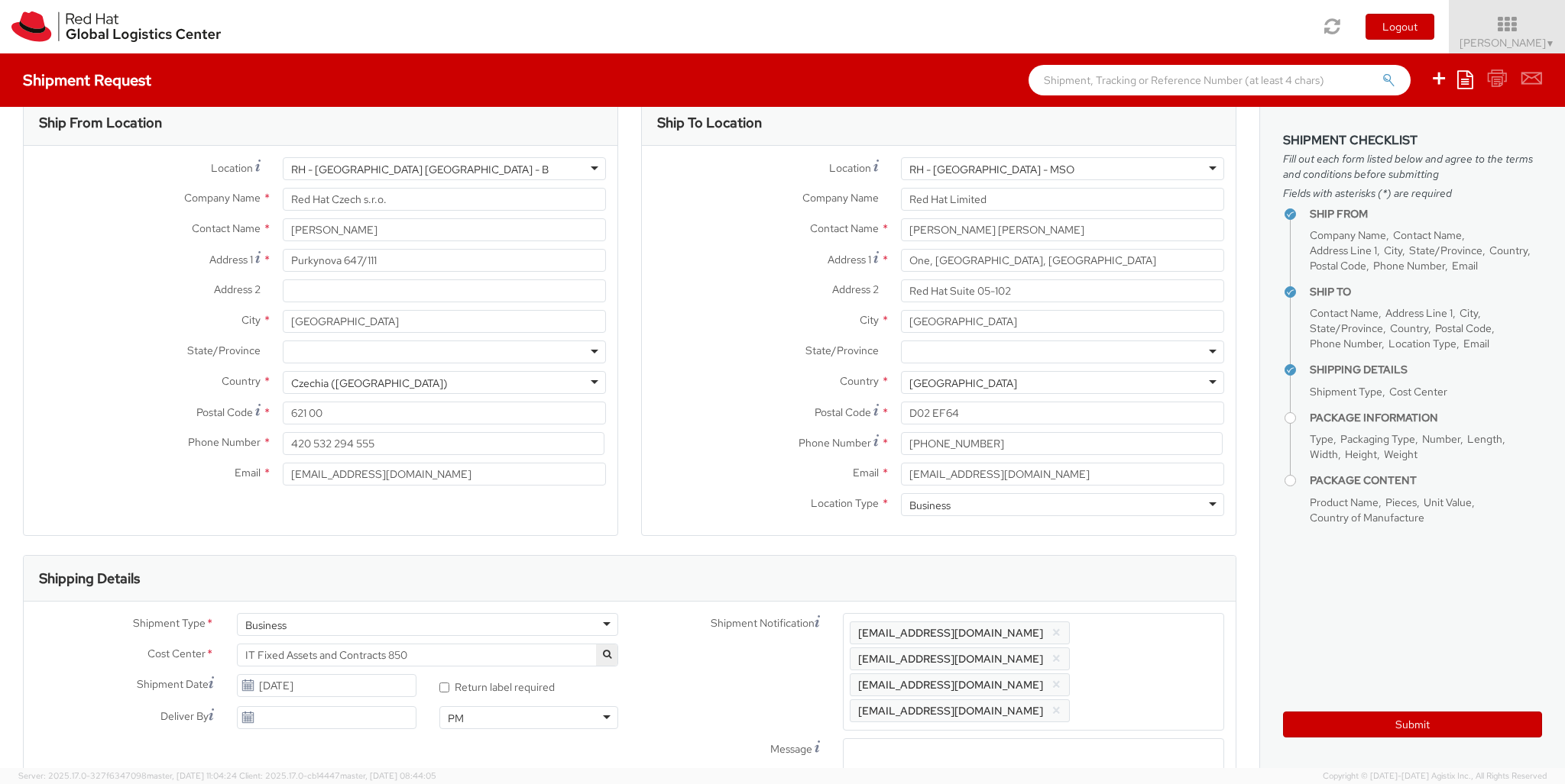
type input "lap"
checkbox input "false"
select select "LAPTOP"
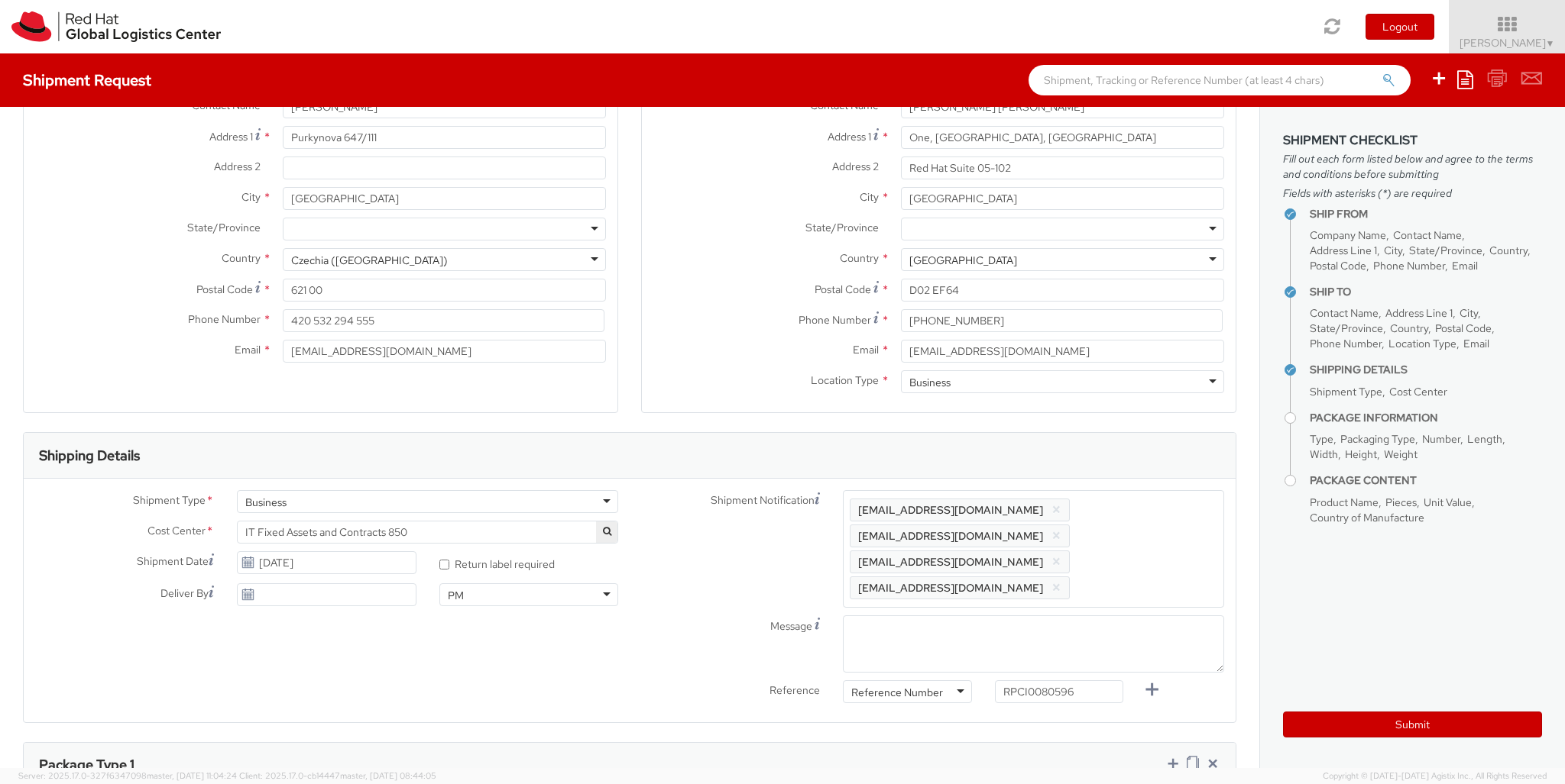
scroll to position [50, 0]
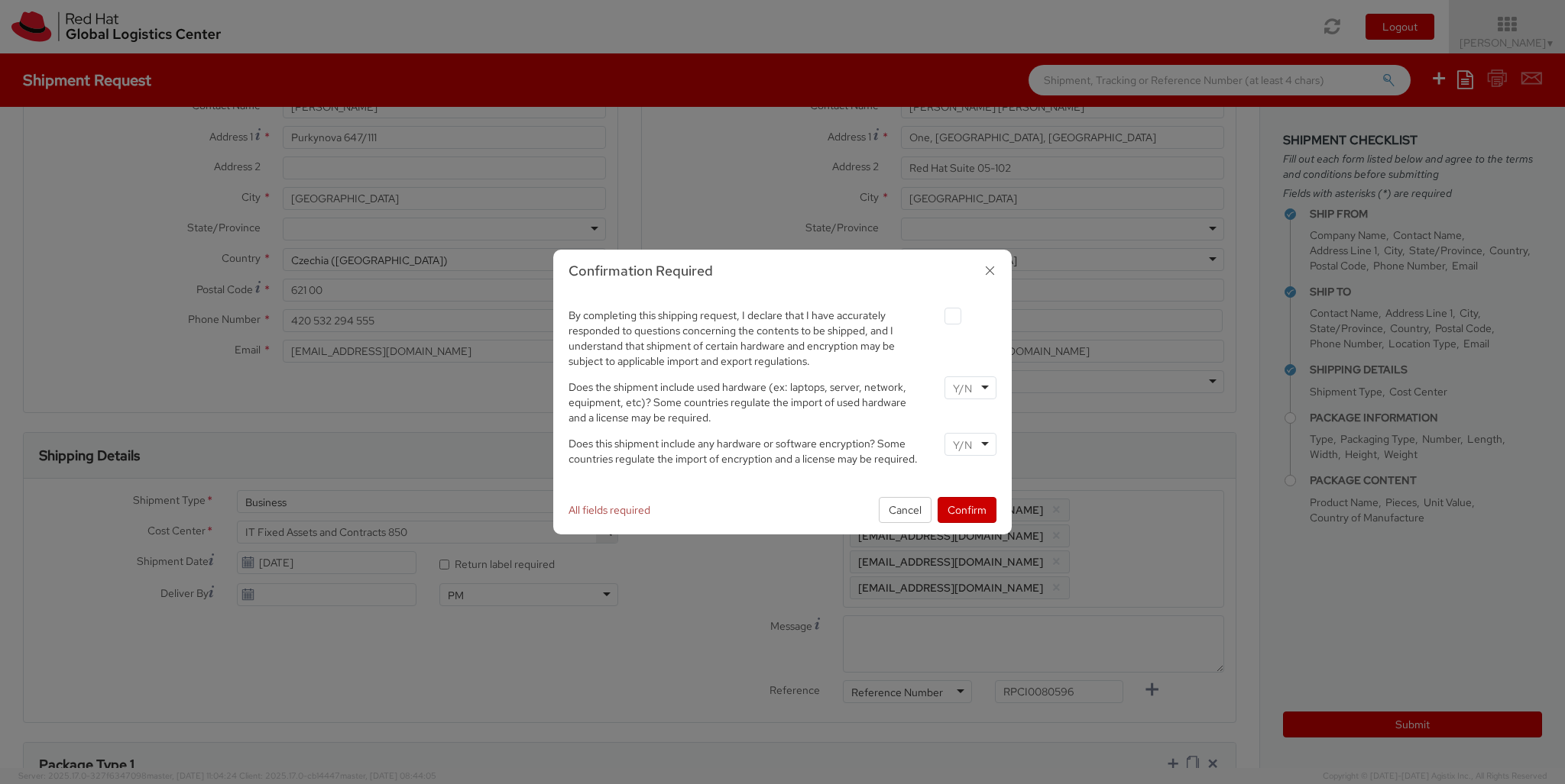
click at [952, 316] on label at bounding box center [953, 316] width 17 height 17
click at [940, 316] on input "checkbox" at bounding box center [934, 316] width 10 height 10
checkbox input "true"
click at [969, 387] on input "select-one" at bounding box center [963, 389] width 22 height 15
type input "no"
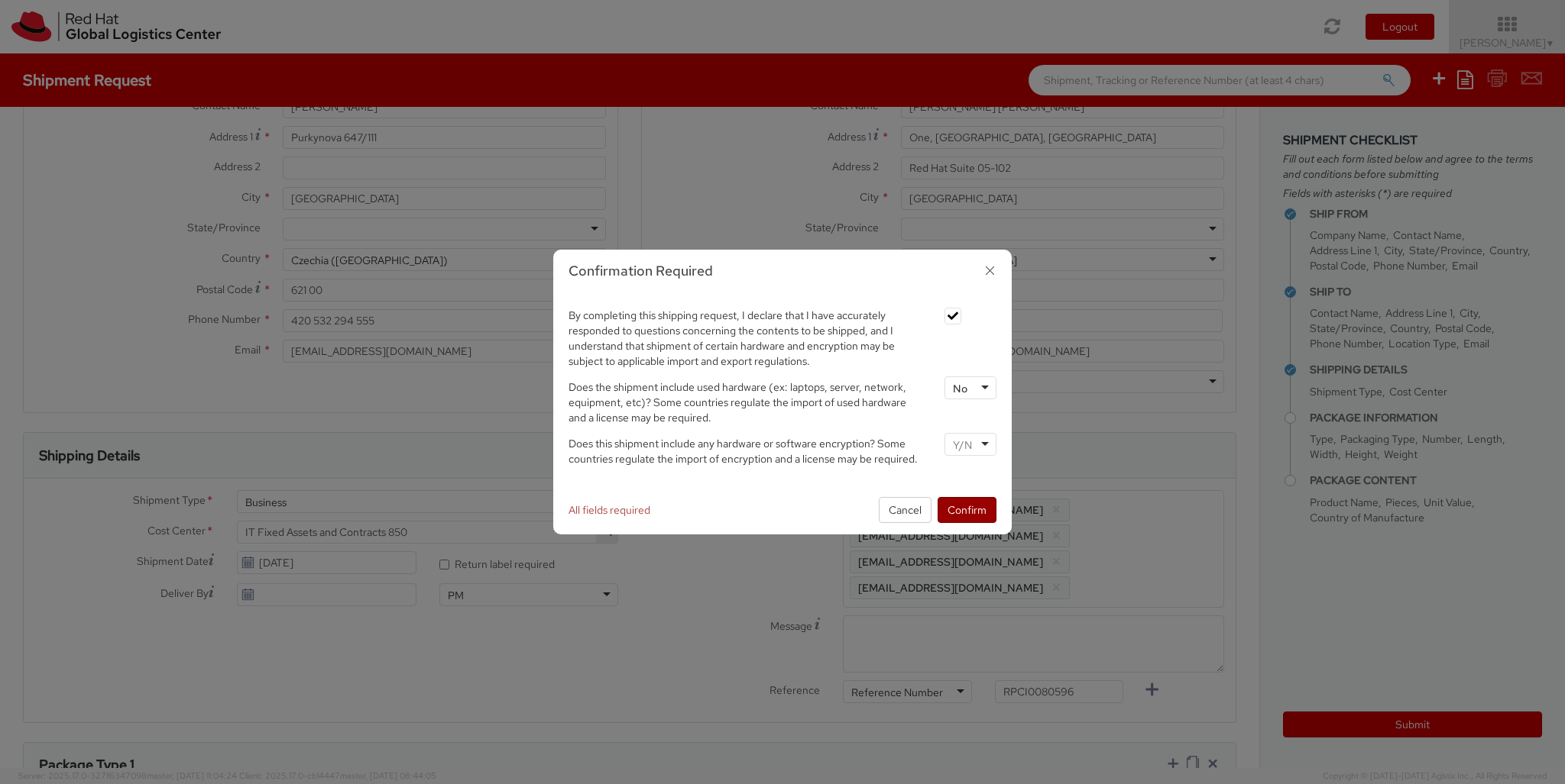
click at [969, 444] on input "select-one" at bounding box center [963, 445] width 22 height 15
click at [966, 510] on button "Confirm" at bounding box center [966, 510] width 59 height 26
type input "your"
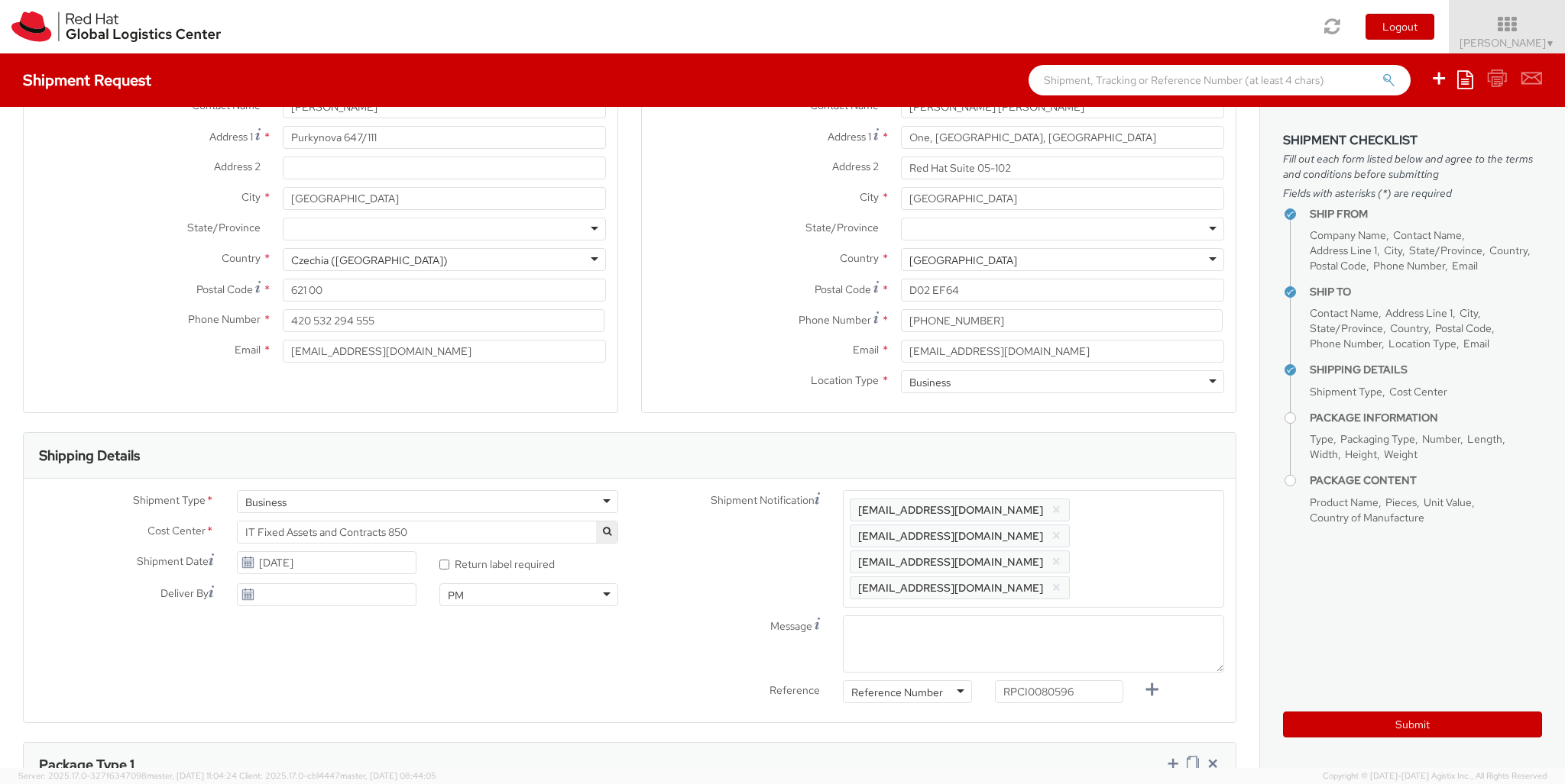
type input "1"
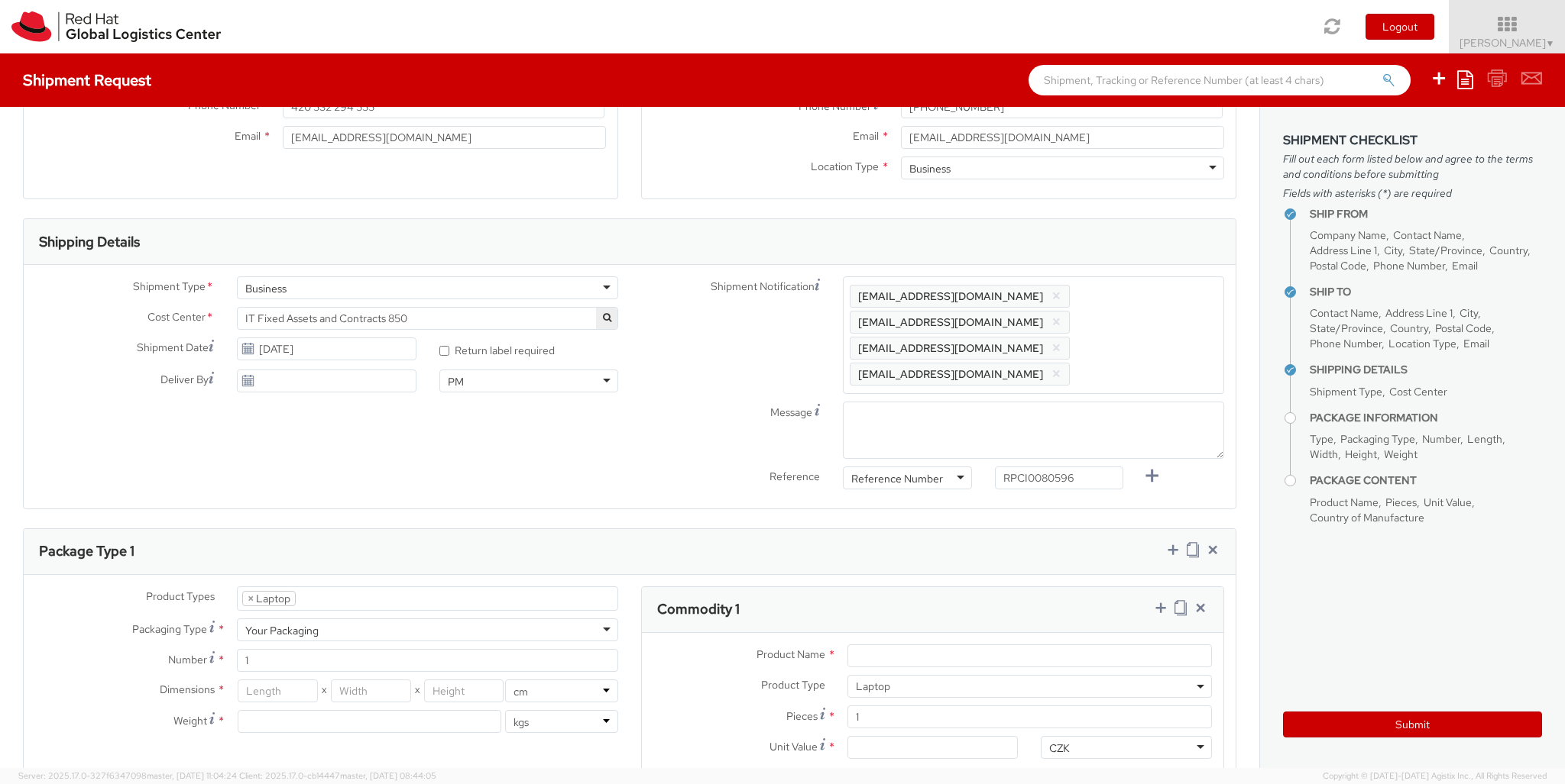
type input "[GEOGRAPHIC_DATA]"
type input "50"
type input "30"
type input "20"
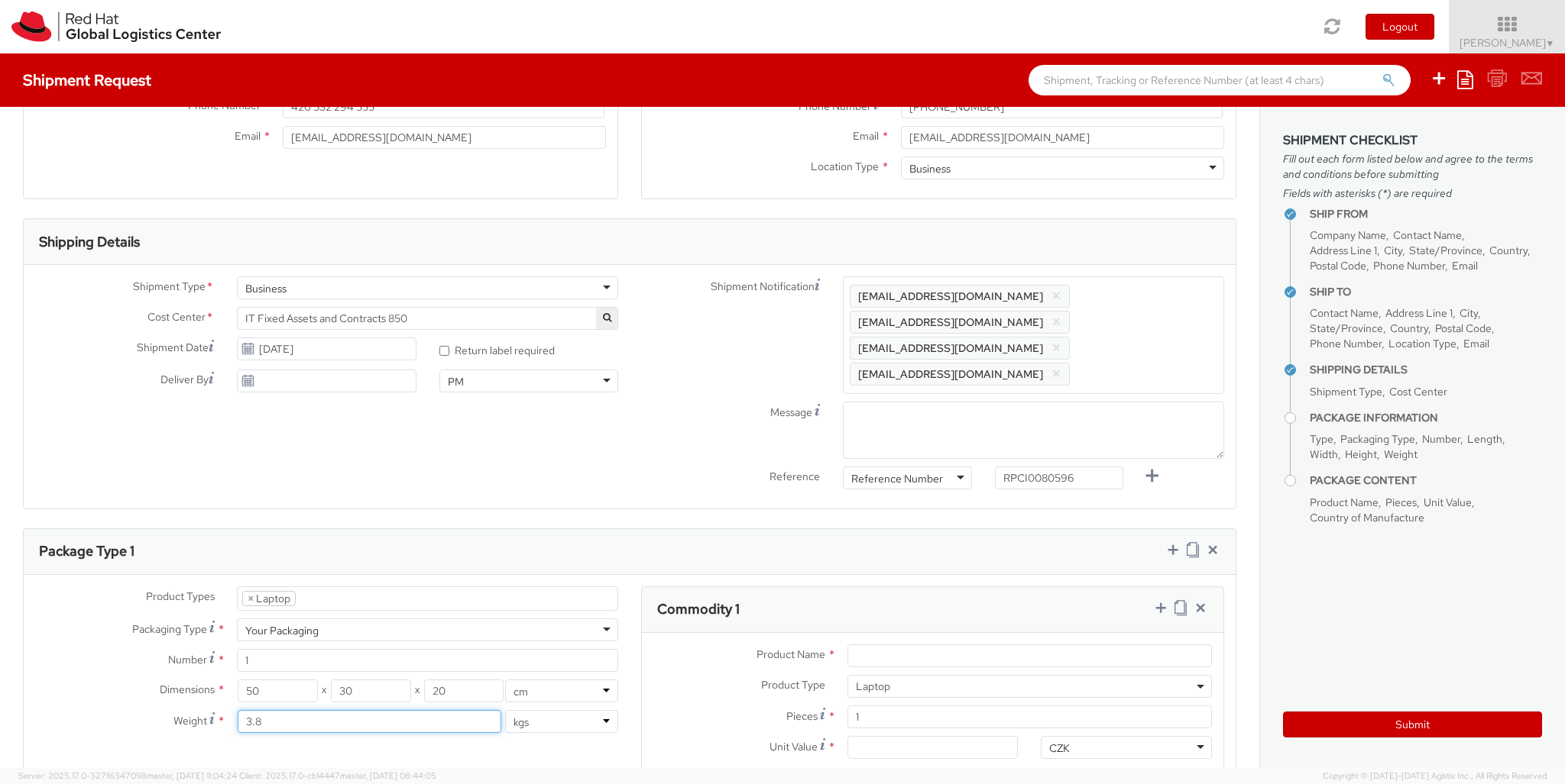
type input "3.8"
type input "Apple Laptop"
click at [932, 736] on input "Unit Value *" at bounding box center [933, 747] width 171 height 23
type input "1,674.52"
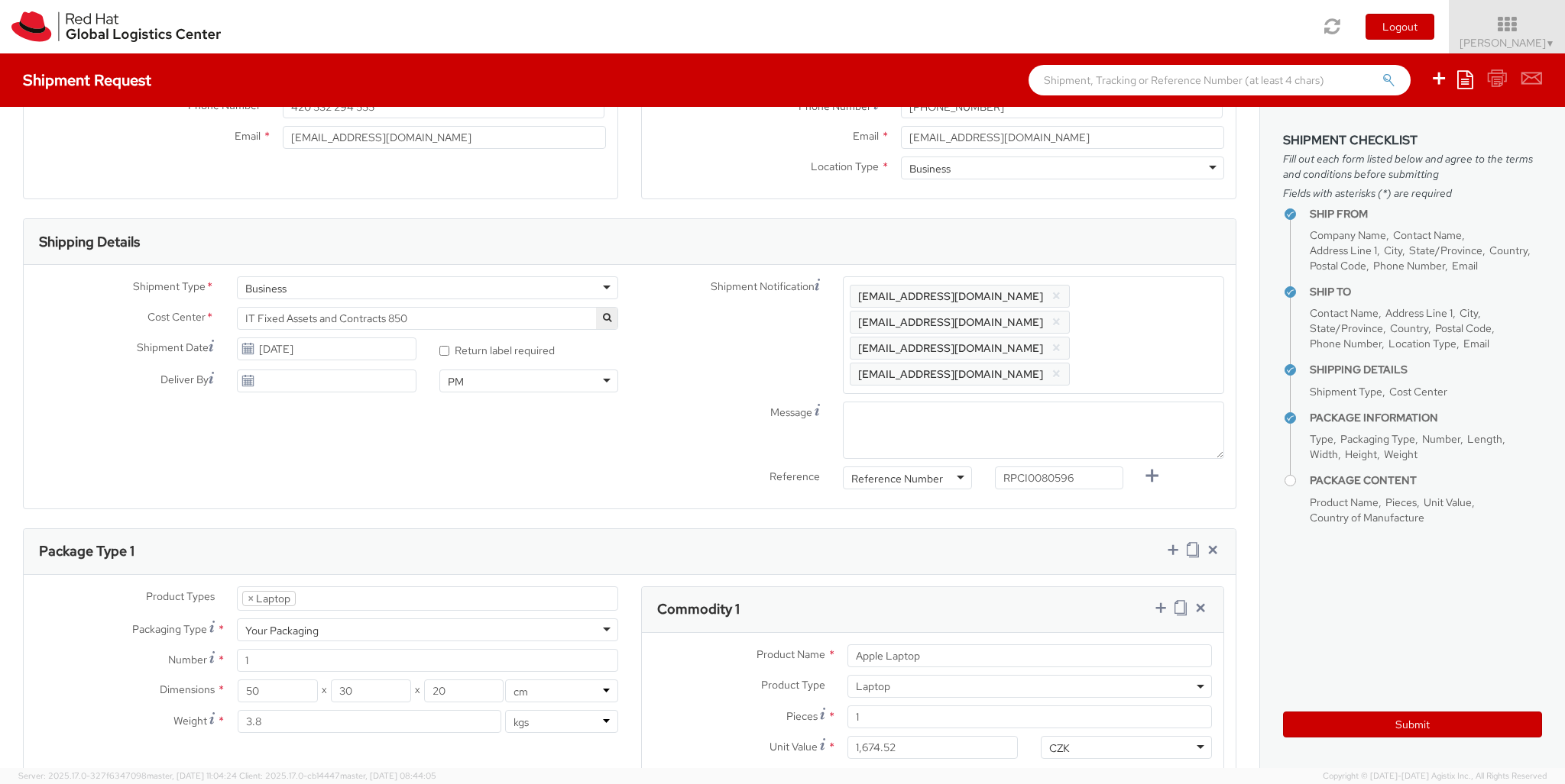
type input "EUR"
type textarea "Macbook Air 15 *Not restricted*"
click at [1160, 601] on icon at bounding box center [1161, 608] width 15 height 15
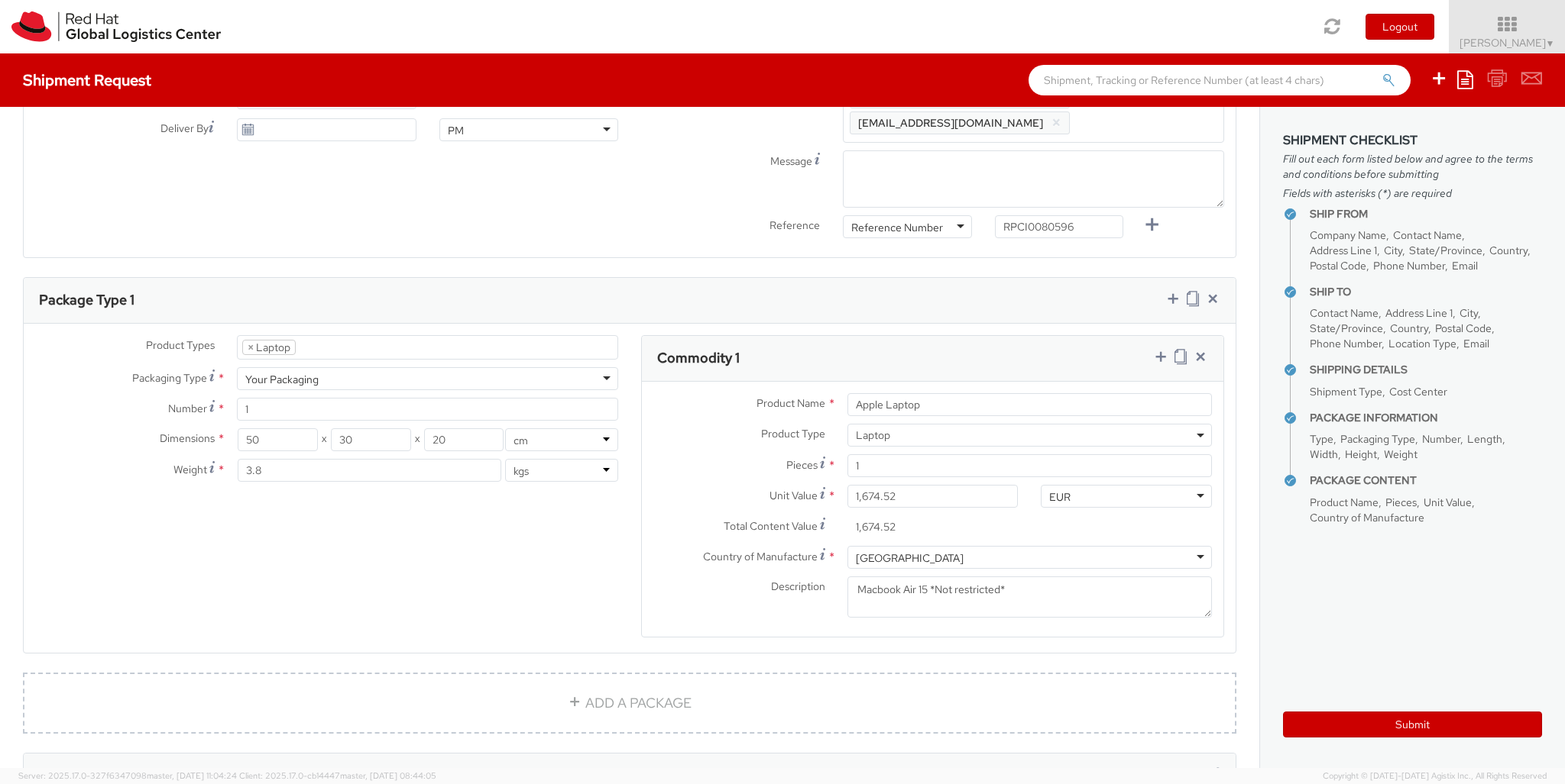
select select "DOC_STATION"
type input "59.94"
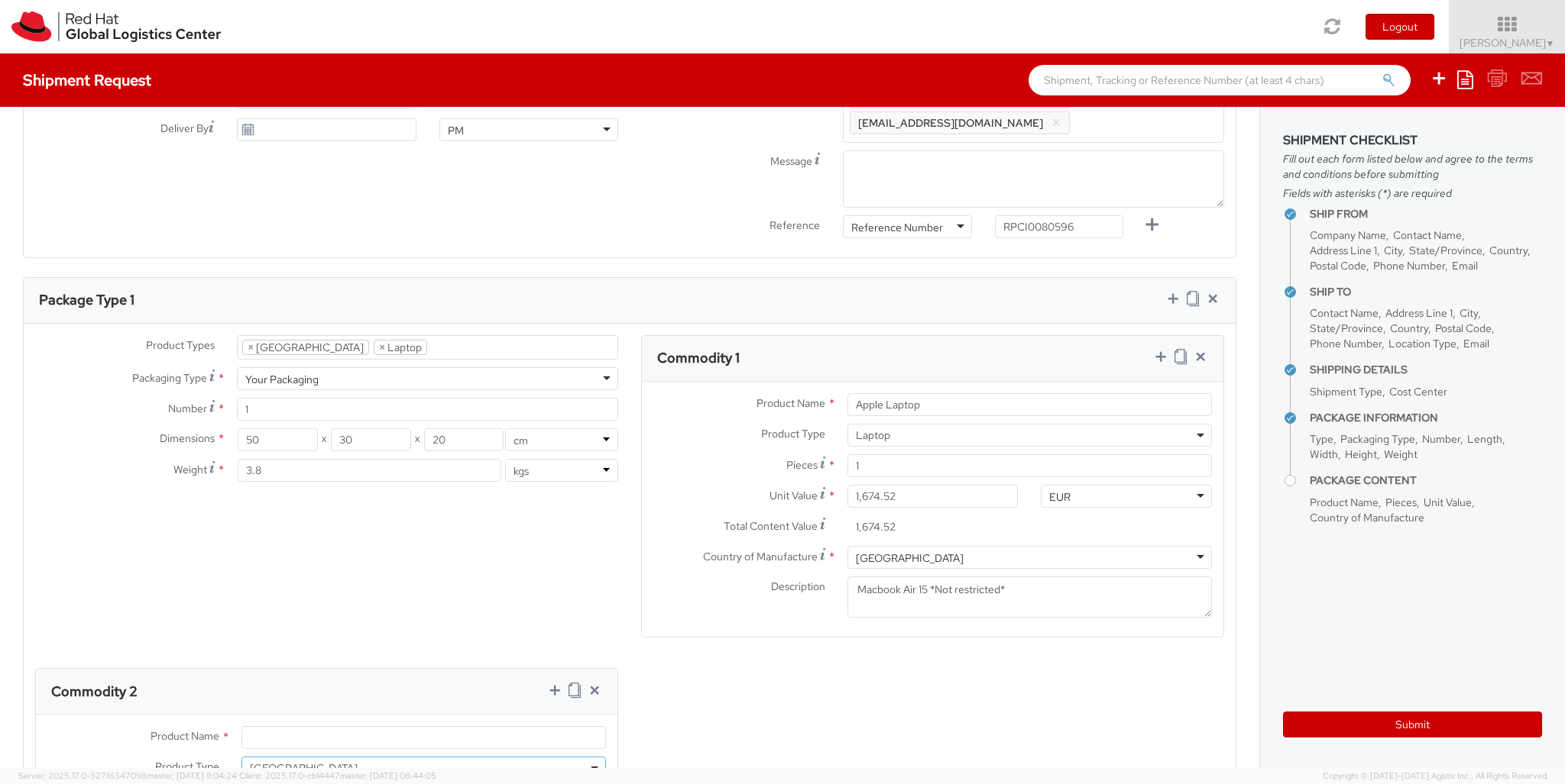
scroll to position [49, 0]
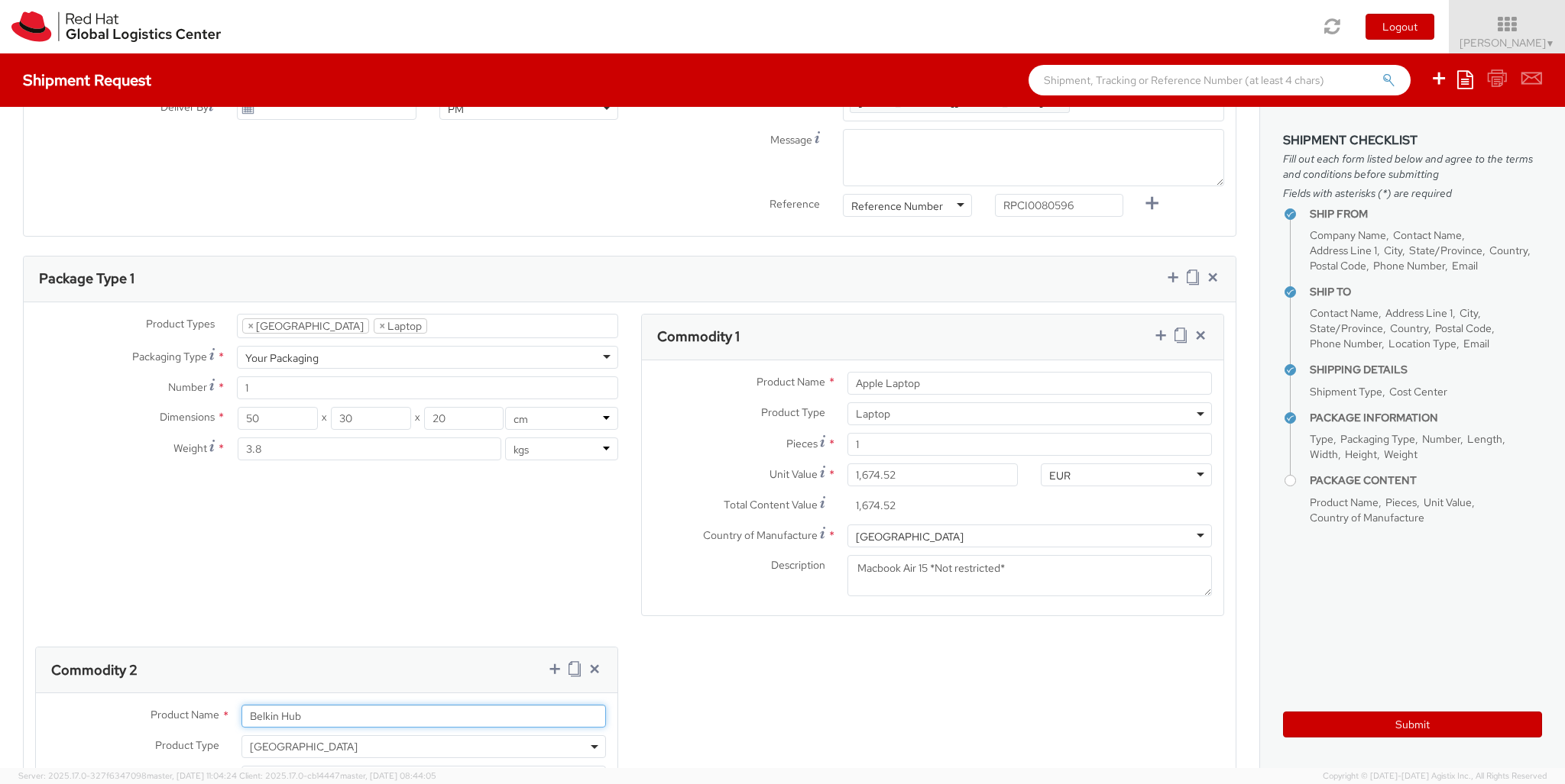
type input "Belkin Hub"
type input "[GEOGRAPHIC_DATA]"
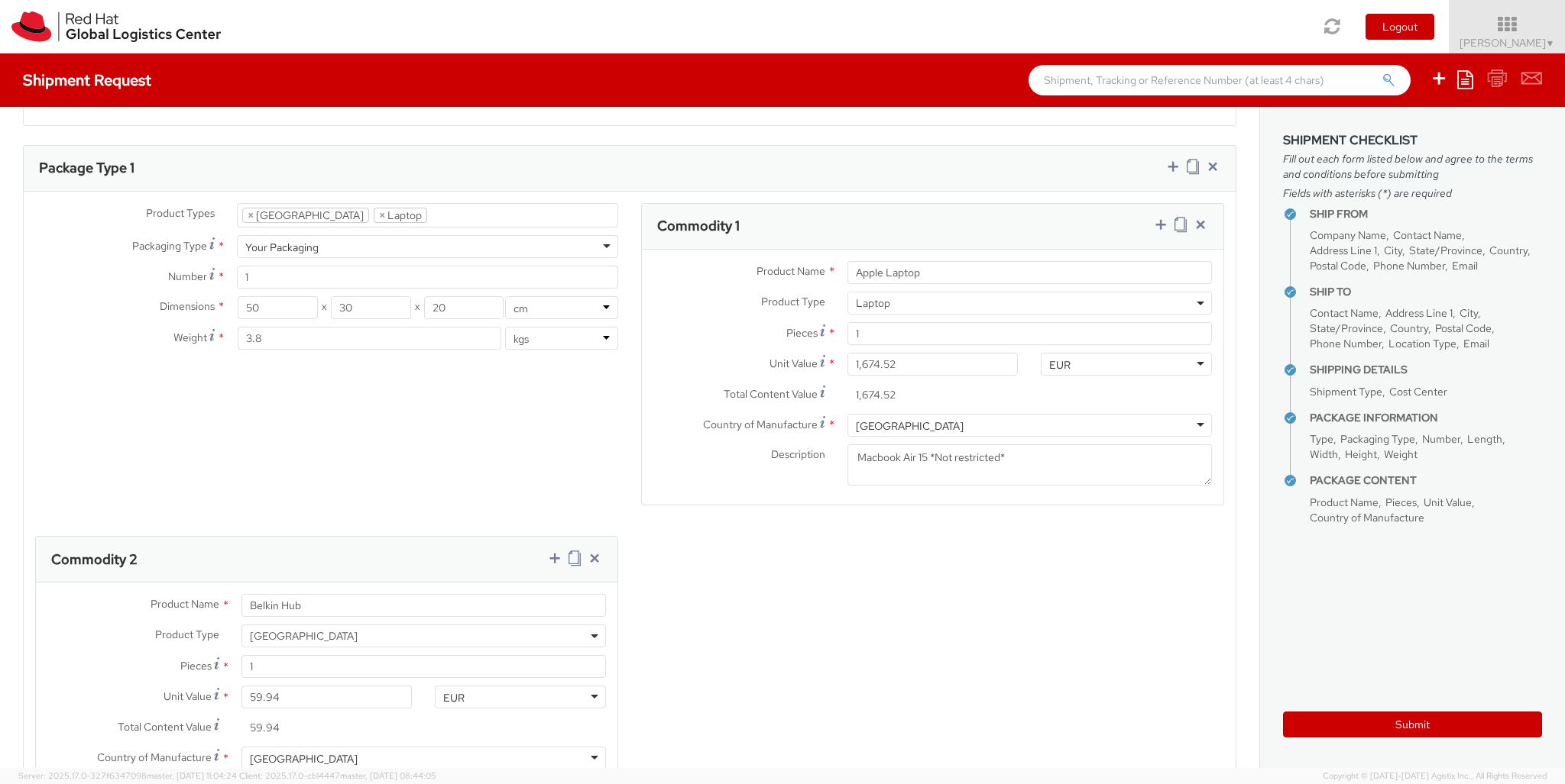
type textarea "Belkin AVC008 USB-C 6IN1 Multiport Adapter"
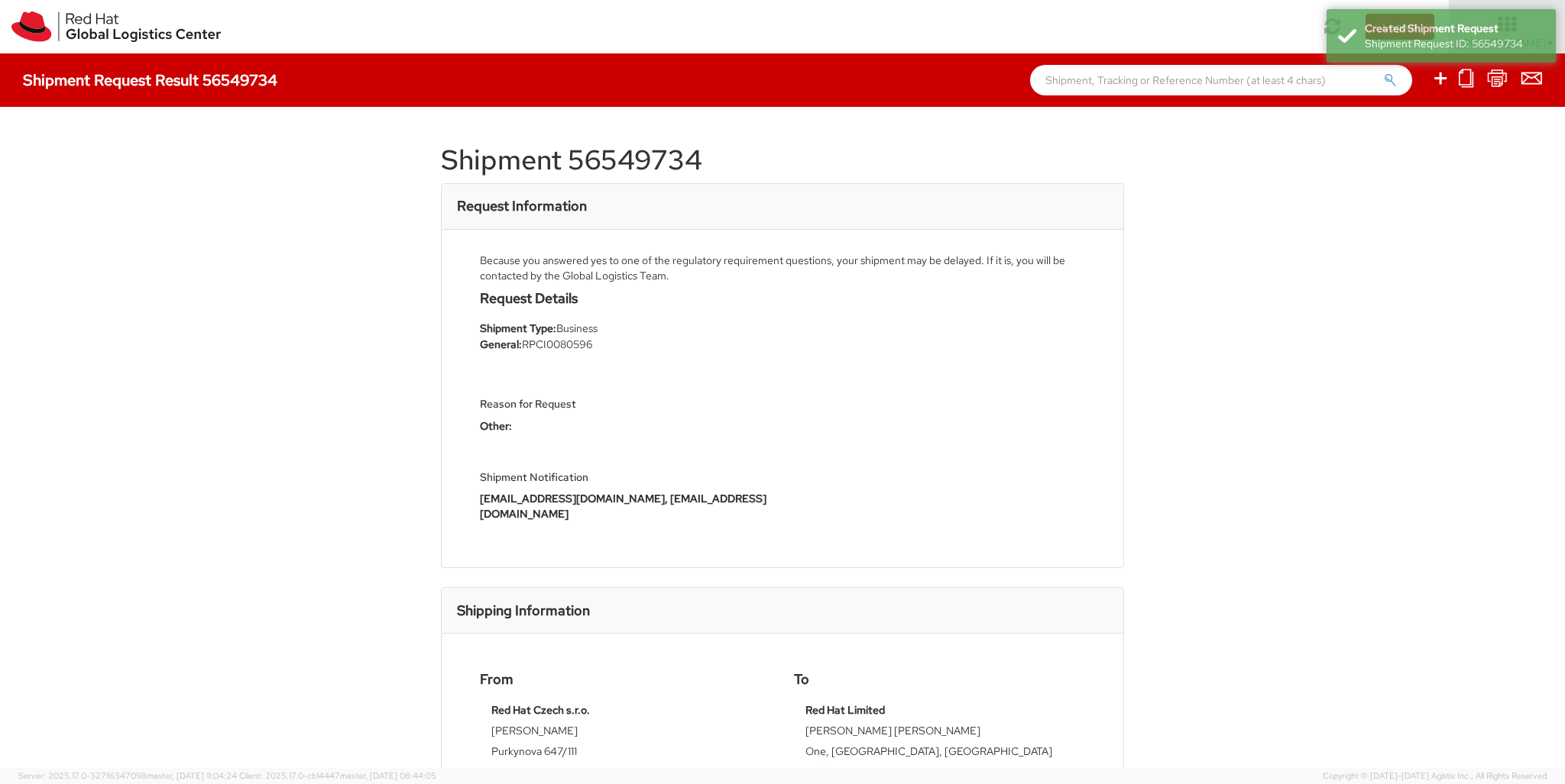
click at [1441, 80] on icon at bounding box center [1440, 78] width 18 height 19
select select
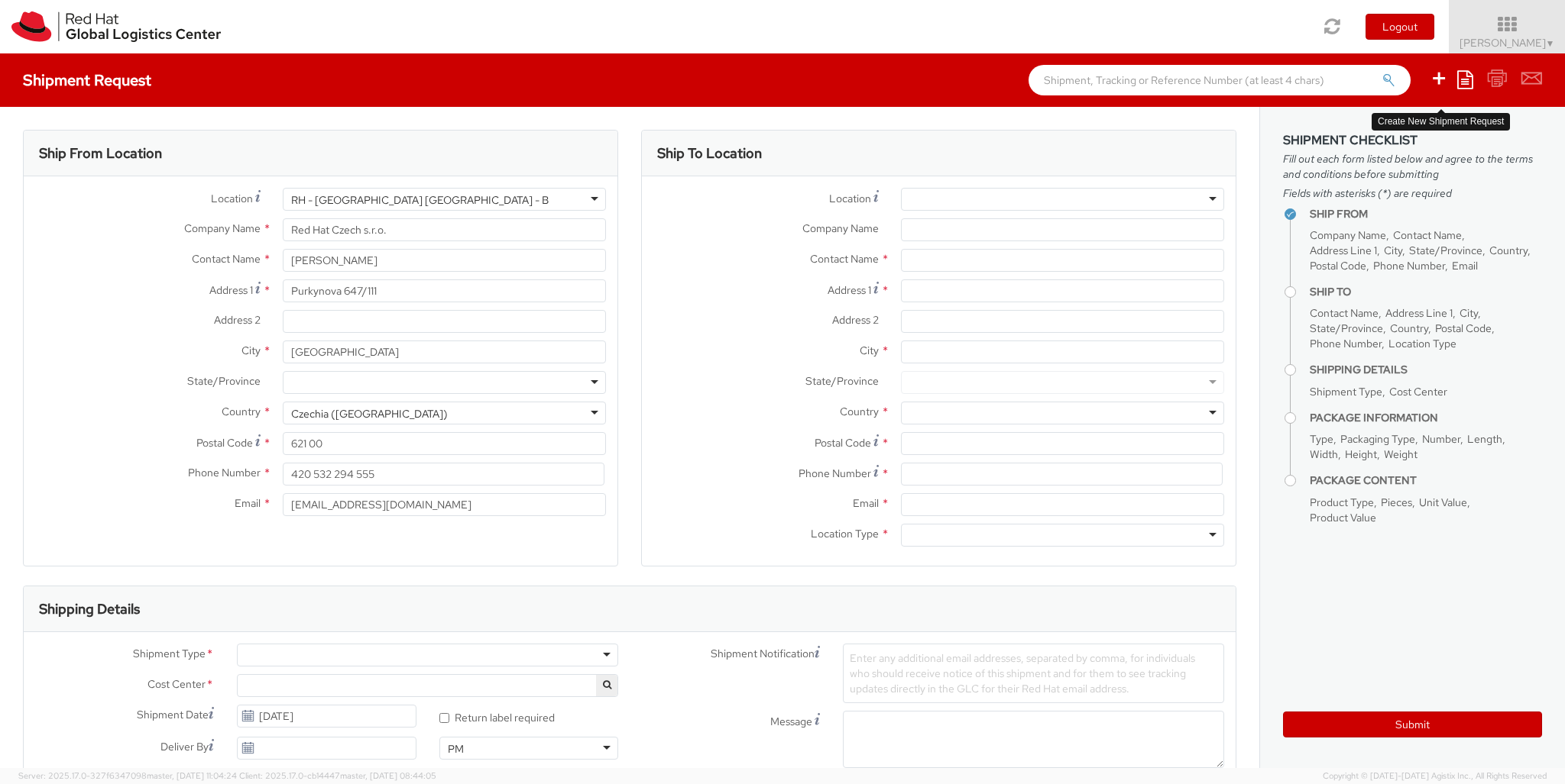
select select "850"
